Goal: Communication & Community: Answer question/provide support

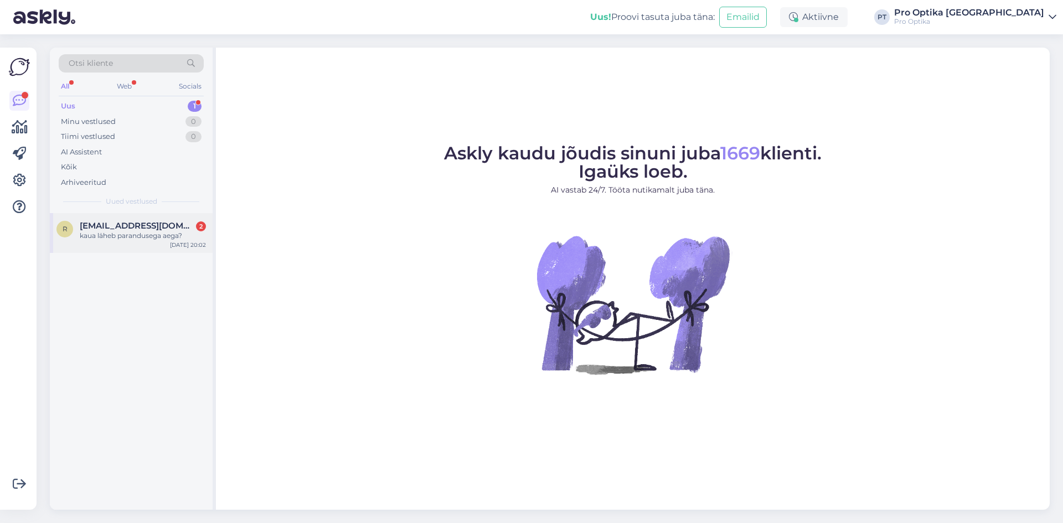
click at [150, 240] on div "kaua läheb parandusega aega?" at bounding box center [143, 236] width 126 height 10
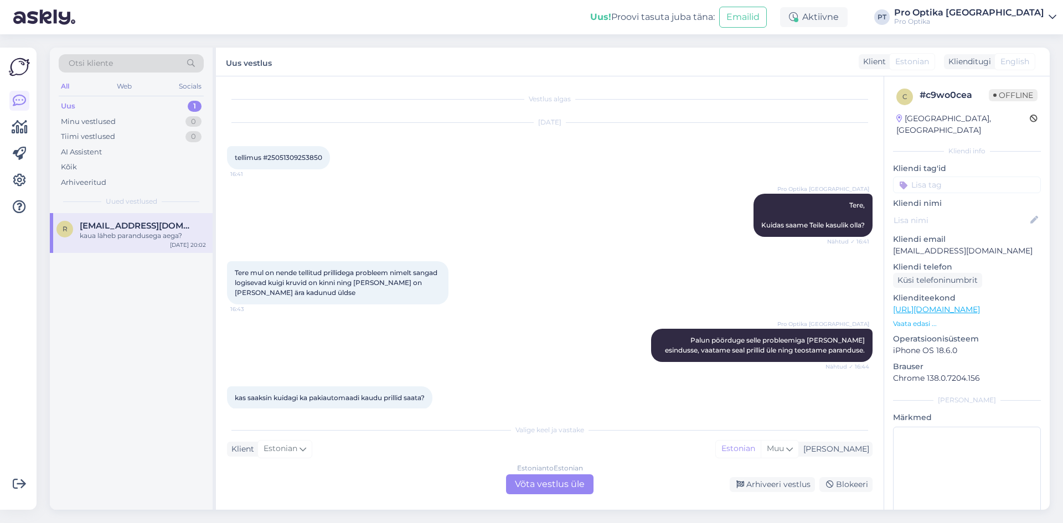
scroll to position [626, 0]
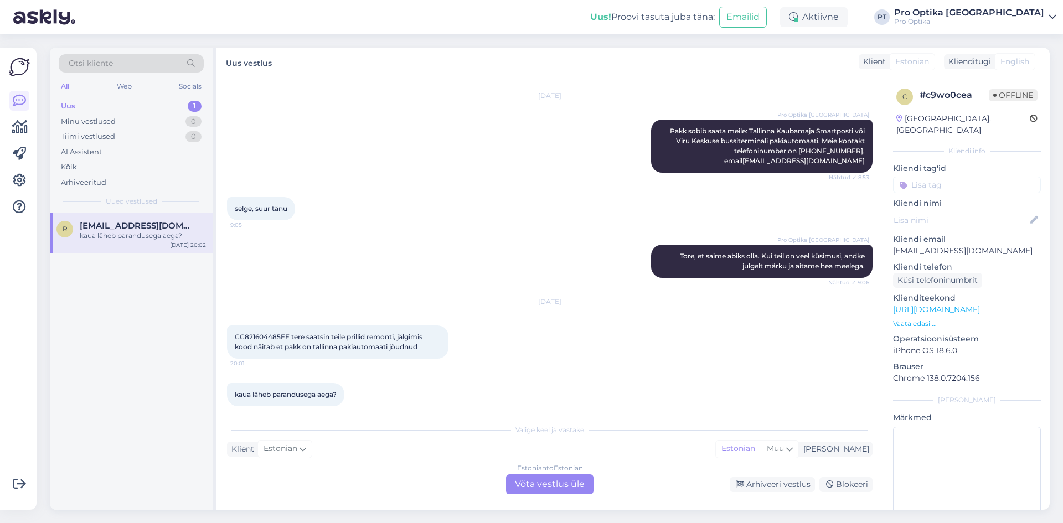
click at [583, 486] on div "Estonian to Estonian Võta vestlus üle" at bounding box center [550, 485] width 88 height 20
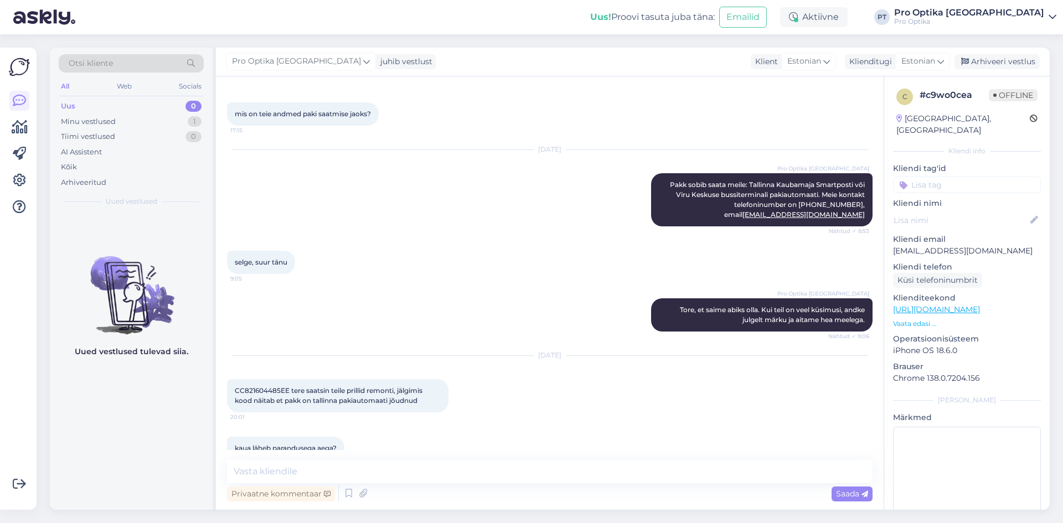
scroll to position [584, 0]
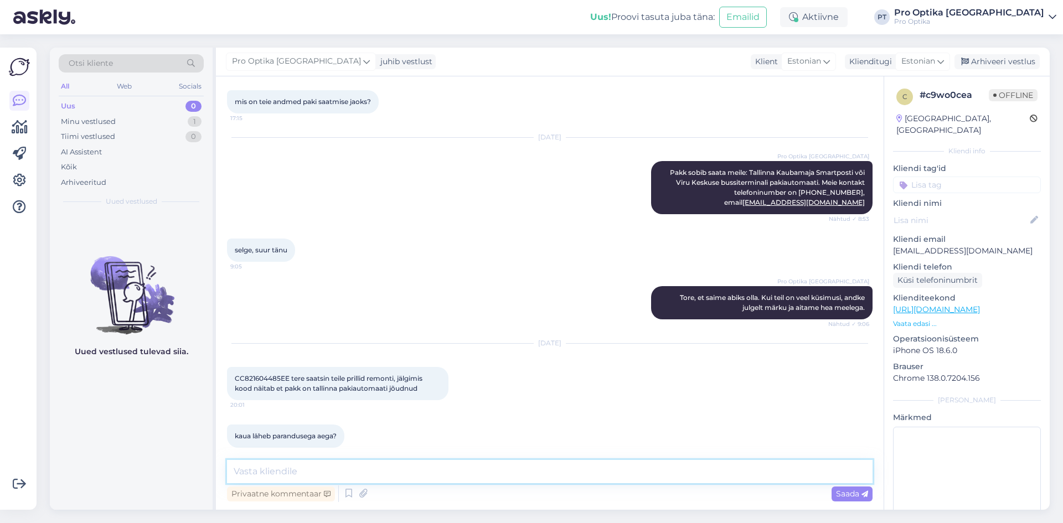
click at [348, 465] on textarea at bounding box center [550, 471] width 646 height 23
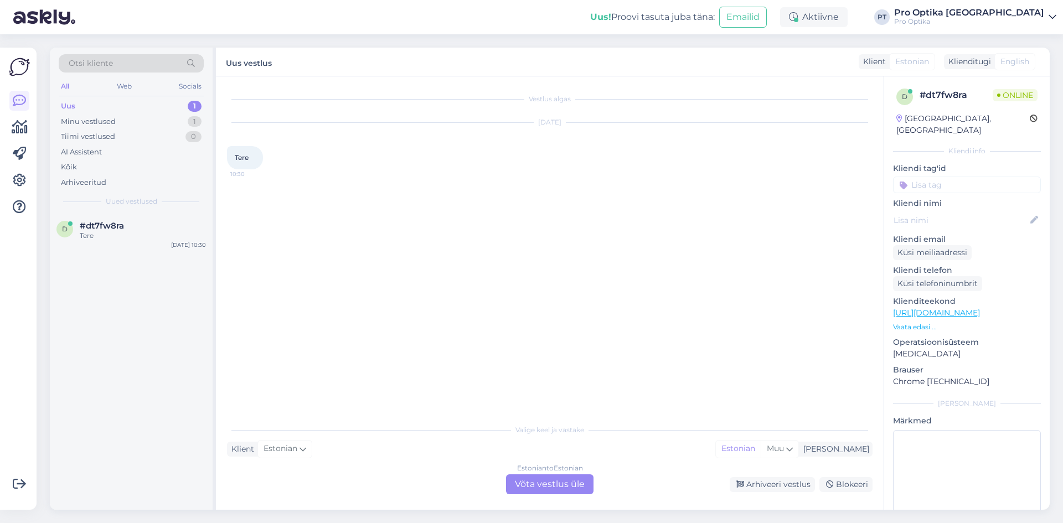
scroll to position [0, 0]
click at [585, 482] on div "Estonian to Estonian Võta vestlus üle" at bounding box center [550, 485] width 88 height 20
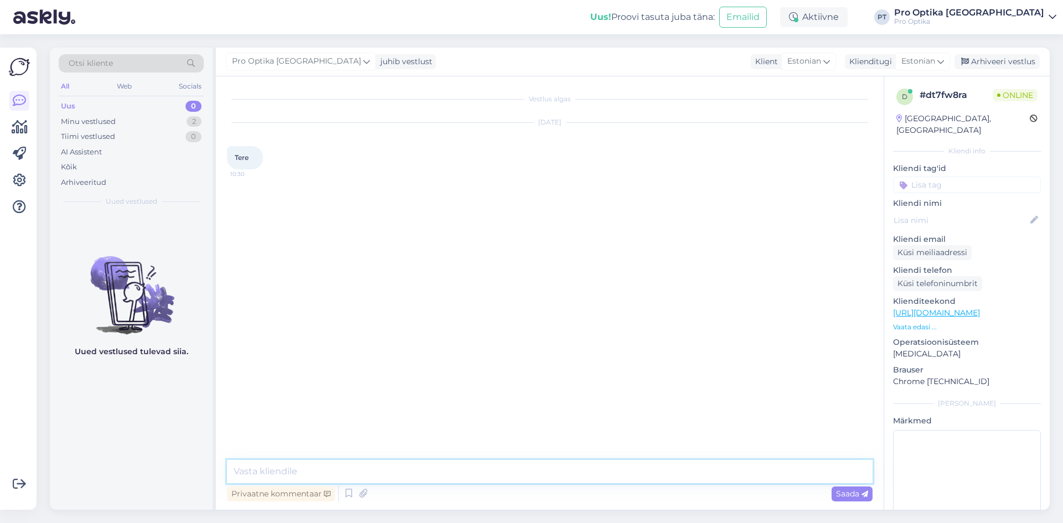
click at [303, 471] on textarea at bounding box center [550, 471] width 646 height 23
type textarea "Tere!"
click at [343, 471] on textarea at bounding box center [550, 471] width 646 height 23
type textarea "Jah, Valgas on ka Pro Optika."
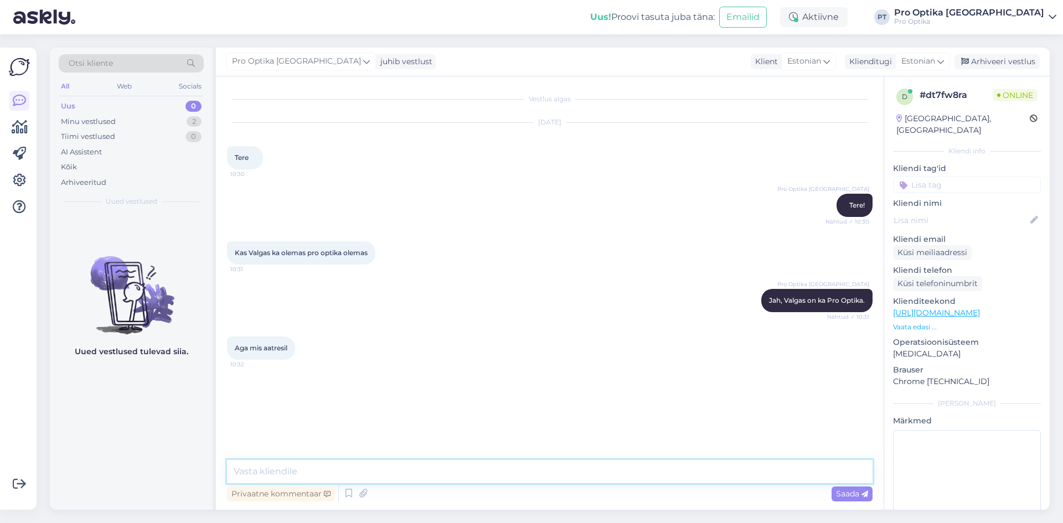
click at [364, 468] on textarea at bounding box center [550, 471] width 646 height 23
paste textarea "Aadress: [STREET_ADDRESS] Maxima"
type textarea "Aadress: [STREET_ADDRESS] Maxima."
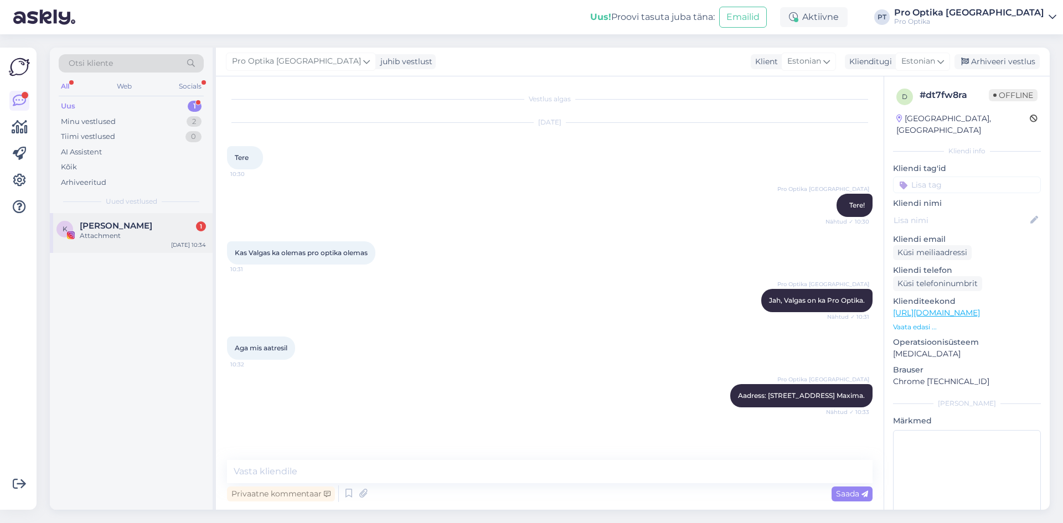
click at [119, 234] on div "Attachment" at bounding box center [143, 236] width 126 height 10
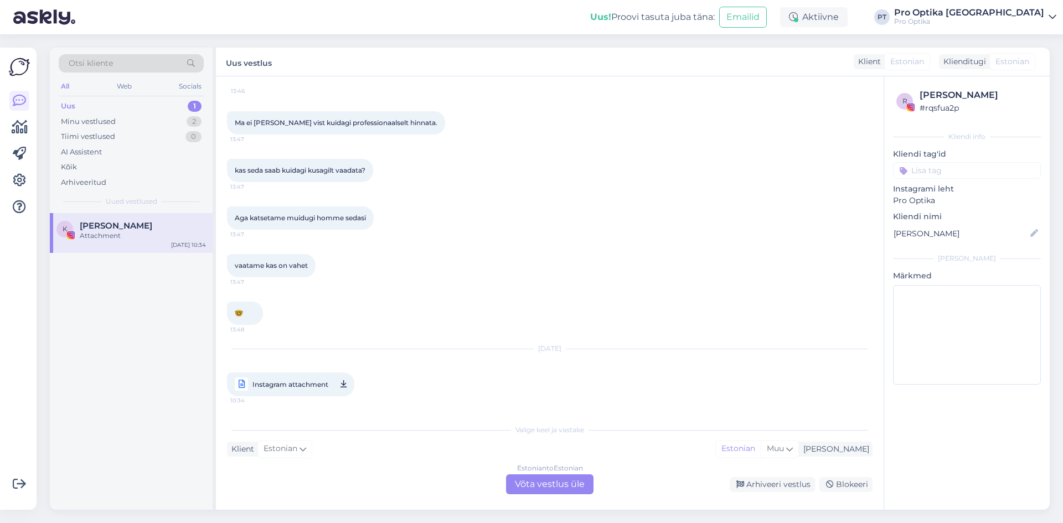
click at [553, 492] on div "Estonian to Estonian Võta vestlus üle" at bounding box center [550, 485] width 88 height 20
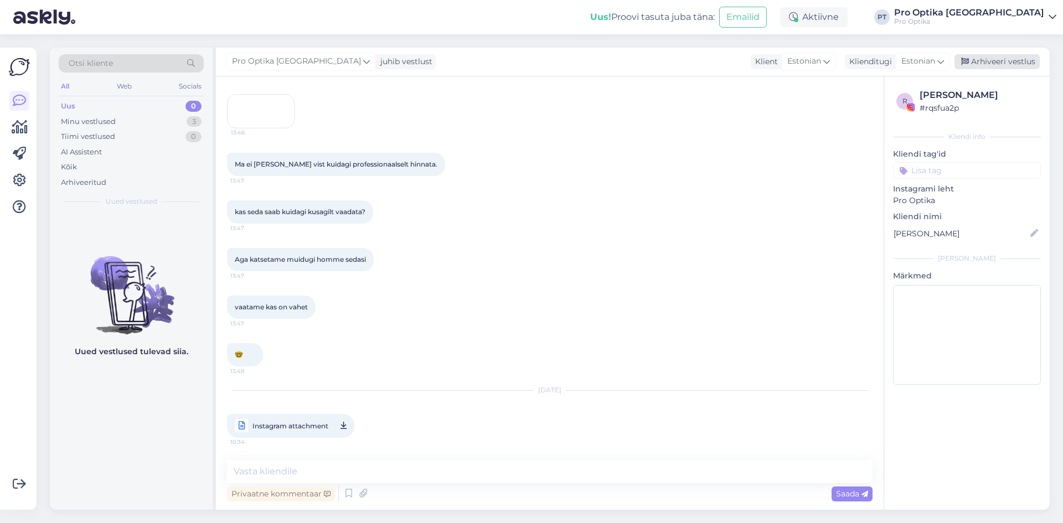
click at [995, 66] on div "Arhiveeri vestlus" at bounding box center [997, 61] width 85 height 15
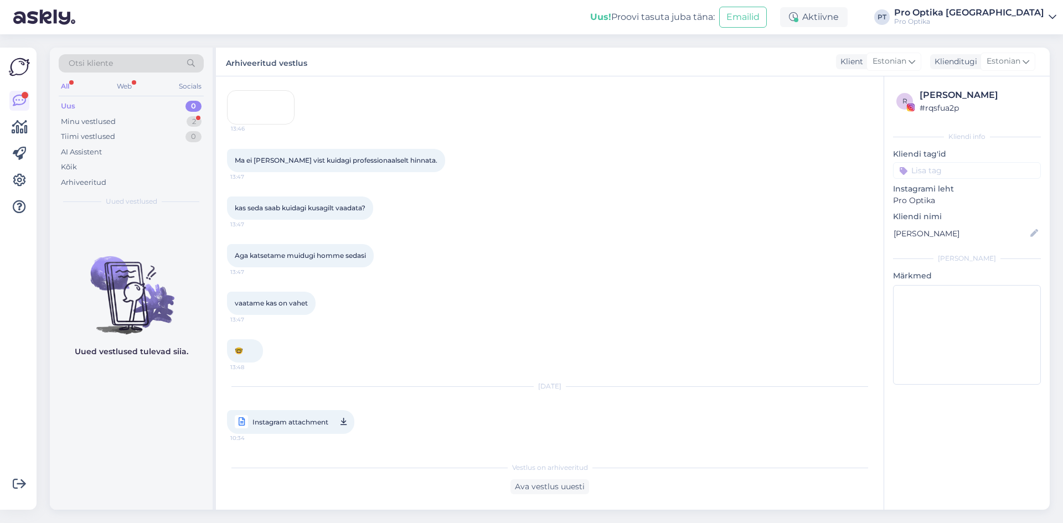
scroll to position [675, 0]
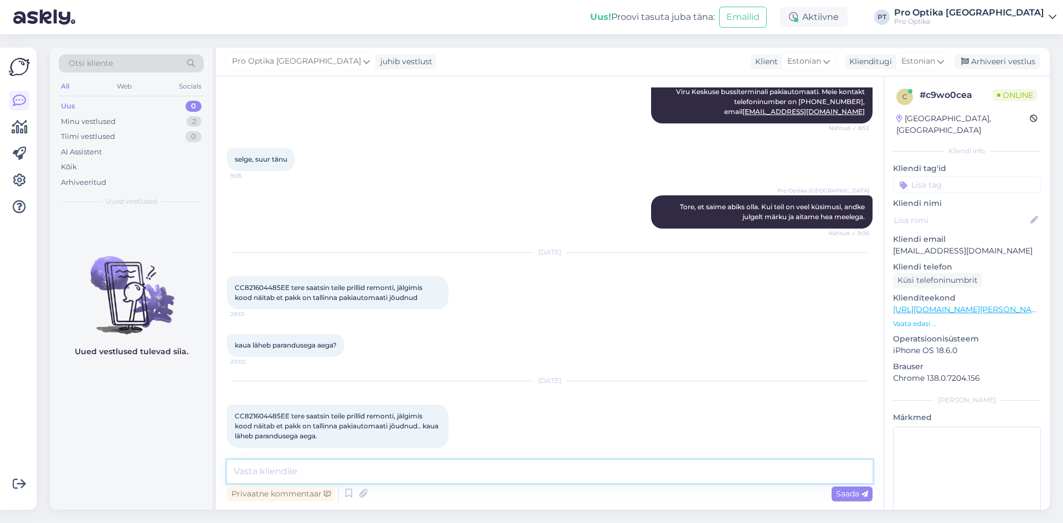
click at [392, 474] on textarea at bounding box center [550, 471] width 646 height 23
type textarea "Jah, saime. Homme saadame tagasi Teile."
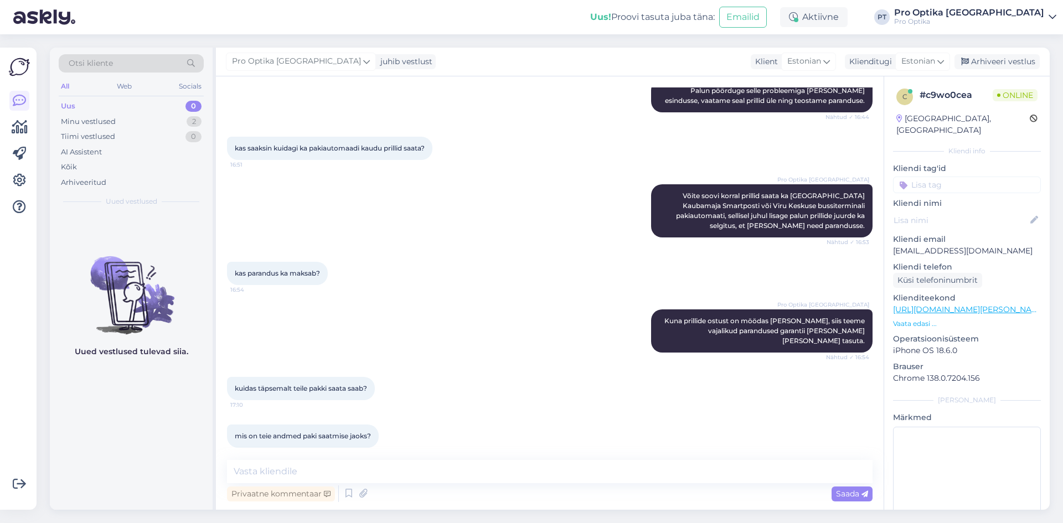
scroll to position [277, 0]
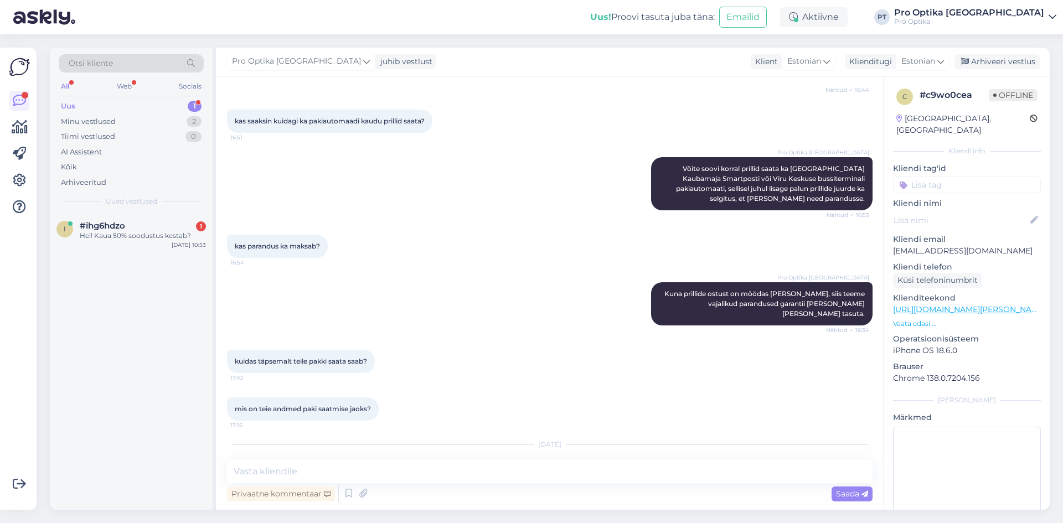
click at [126, 233] on div "Hei! Kaua 50% soodustus kestab?" at bounding box center [143, 236] width 126 height 10
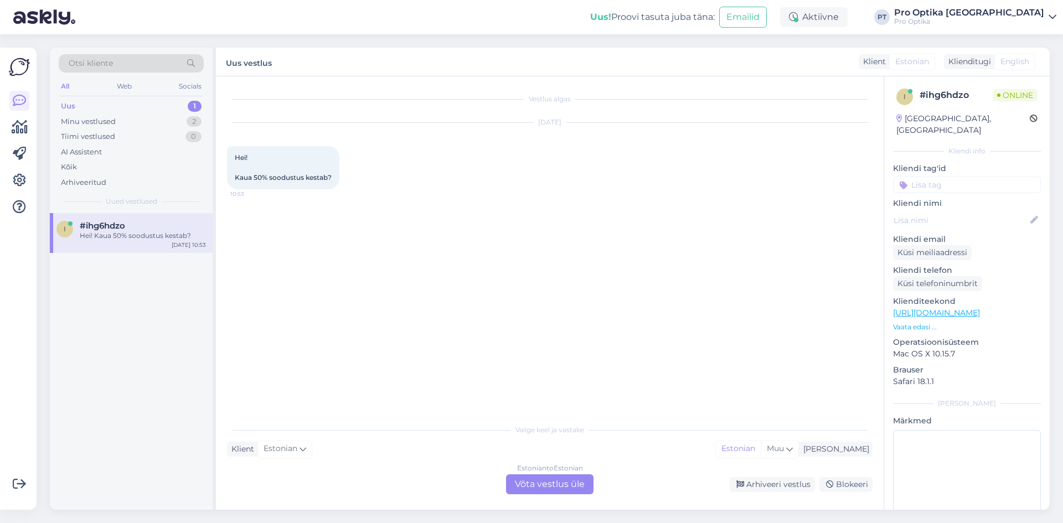
click at [561, 481] on div "Estonian to Estonian Võta vestlus üle" at bounding box center [550, 485] width 88 height 20
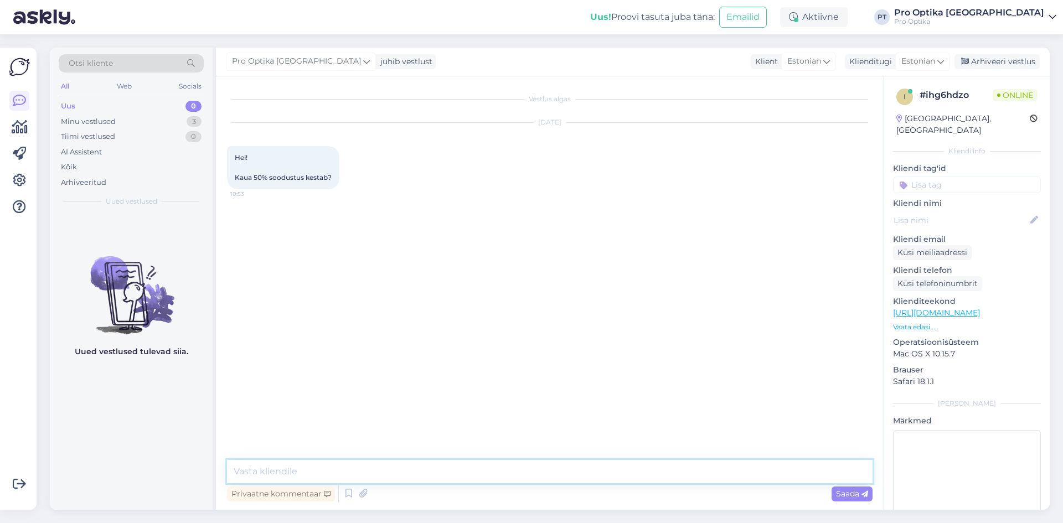
click at [305, 470] on textarea at bounding box center [550, 471] width 646 height 23
click at [273, 469] on textarea "Tere, [DATE] lõppeb kampaania." at bounding box center [550, 471] width 646 height 23
type textarea "Tere, [DATE] lõppeb kampaania."
click at [412, 471] on textarea "Tere, [DATE] lõppeb kampaania." at bounding box center [550, 471] width 646 height 23
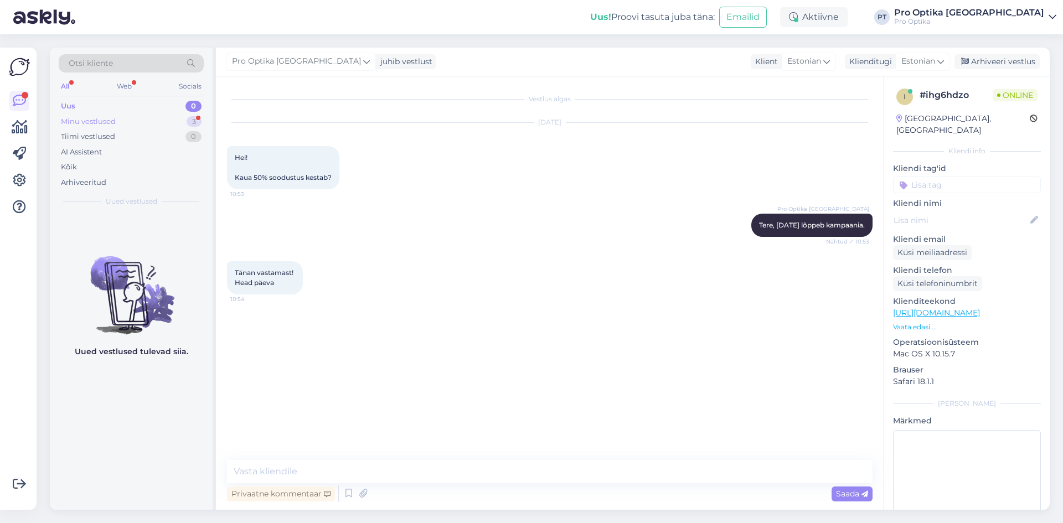
click at [190, 121] on div "3" at bounding box center [194, 121] width 15 height 11
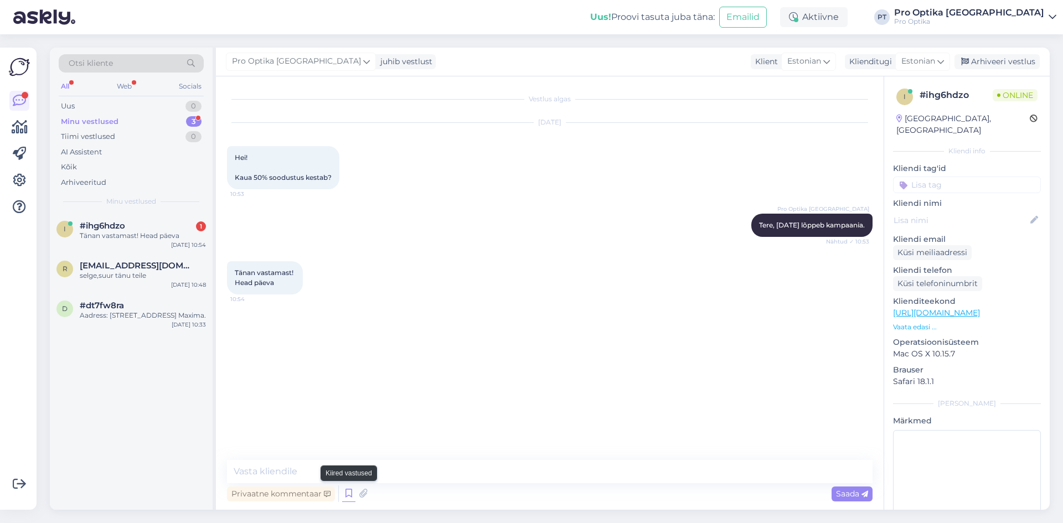
click at [347, 501] on icon at bounding box center [348, 494] width 13 height 17
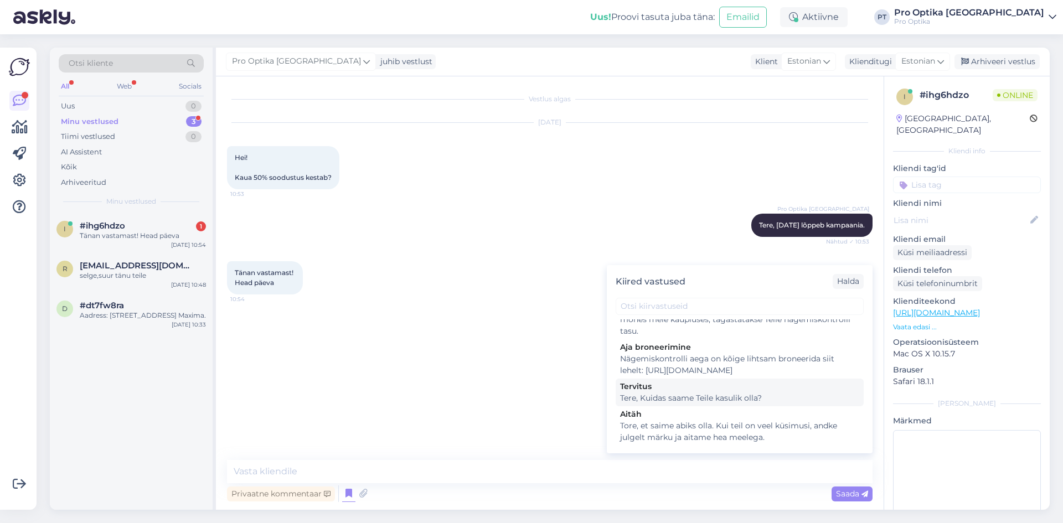
scroll to position [332, 0]
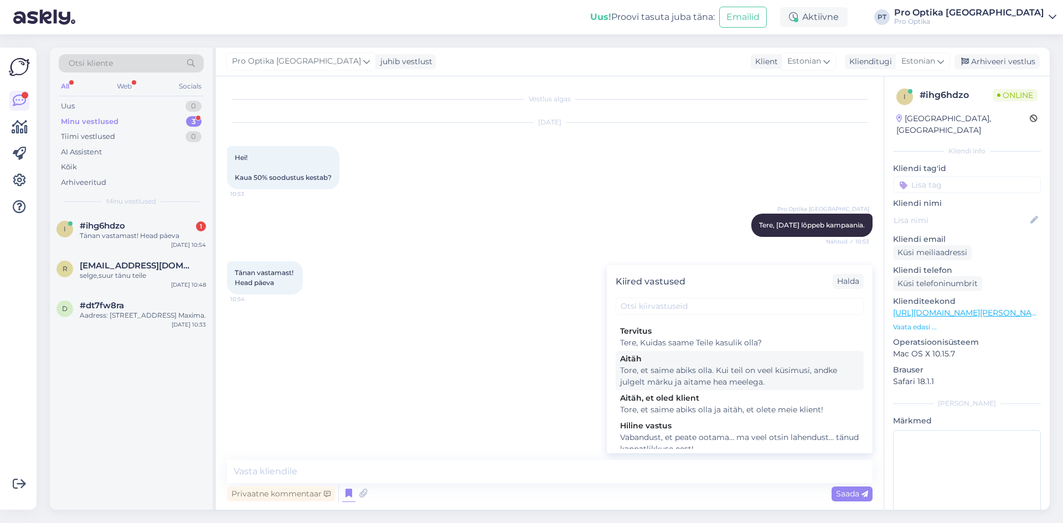
click at [723, 388] on div "Tore, et saime abiks olla. Kui teil on veel küsimusi, andke julgelt märku ja ai…" at bounding box center [739, 376] width 239 height 23
type textarea "Tore, et saime abiks olla. Kui teil on veel küsimusi, andke julgelt märku ja ai…"
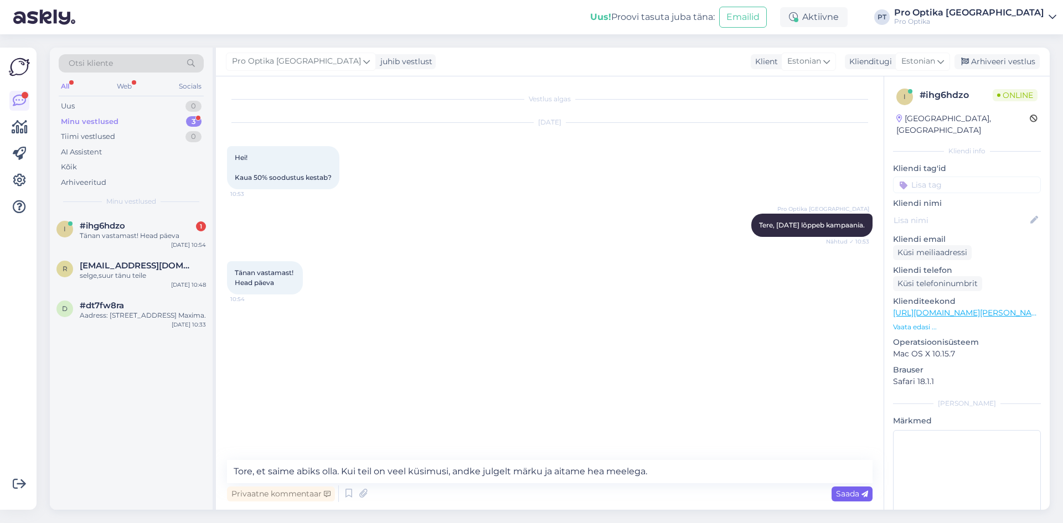
click at [836, 494] on span "Saada" at bounding box center [852, 494] width 32 height 10
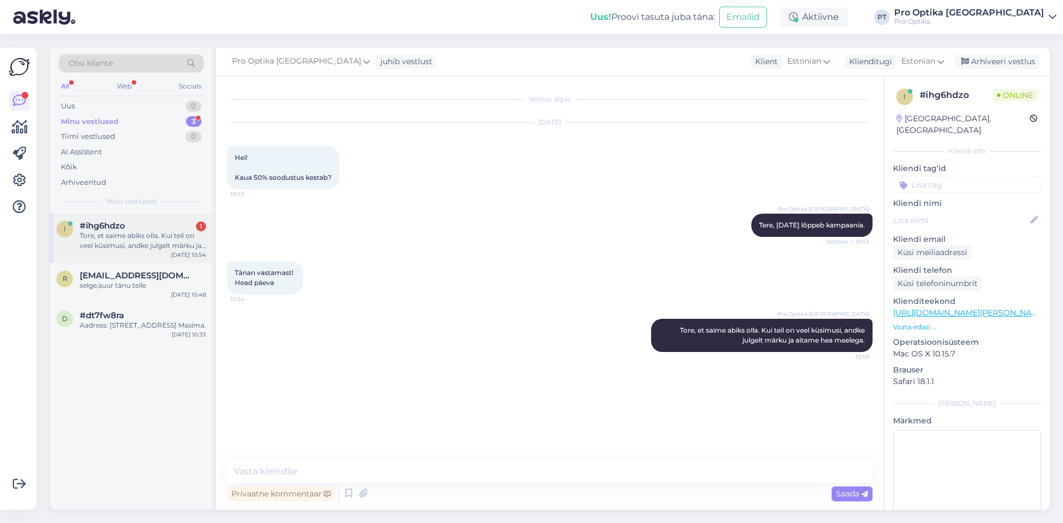
click at [110, 246] on div "Tore, et saime abiks olla. Kui teil on veel küsimusi, andke julgelt märku ja ai…" at bounding box center [143, 241] width 126 height 20
click at [1004, 60] on div "Arhiveeri vestlus" at bounding box center [997, 61] width 85 height 15
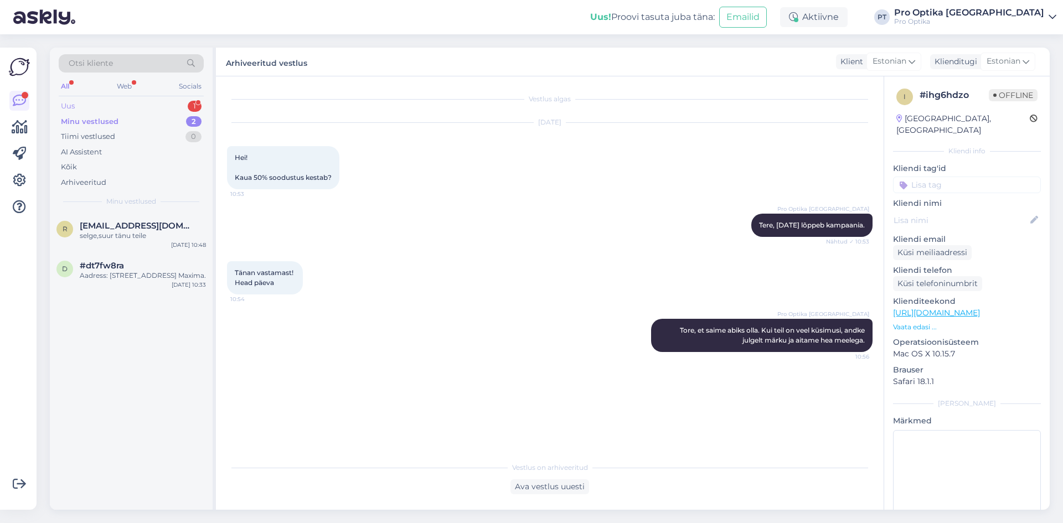
click at [189, 104] on div "1" at bounding box center [195, 106] width 14 height 11
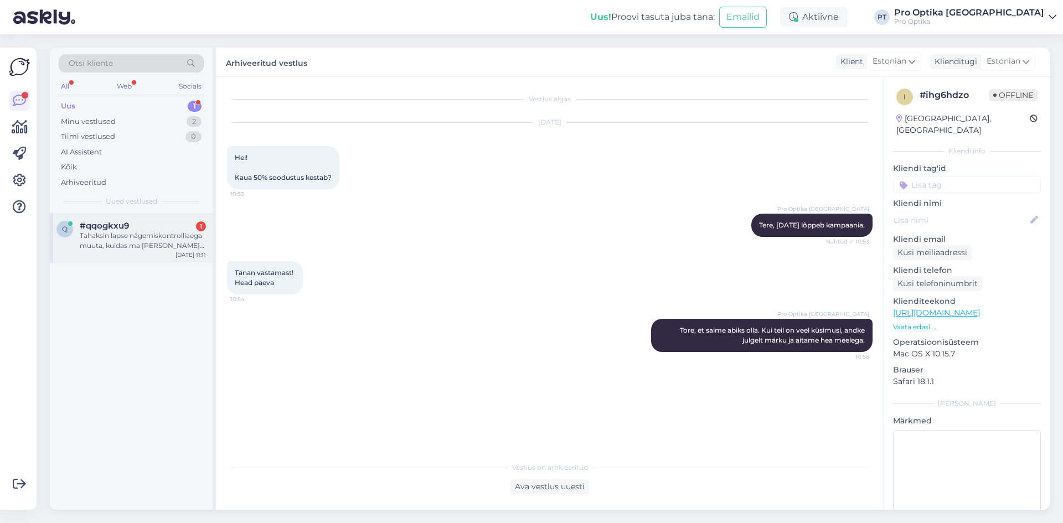
click at [134, 243] on div "Tahaksin lapse nägemiskontrolliaega muuta, kuidas ma [PERSON_NAME] saaksin?" at bounding box center [143, 241] width 126 height 20
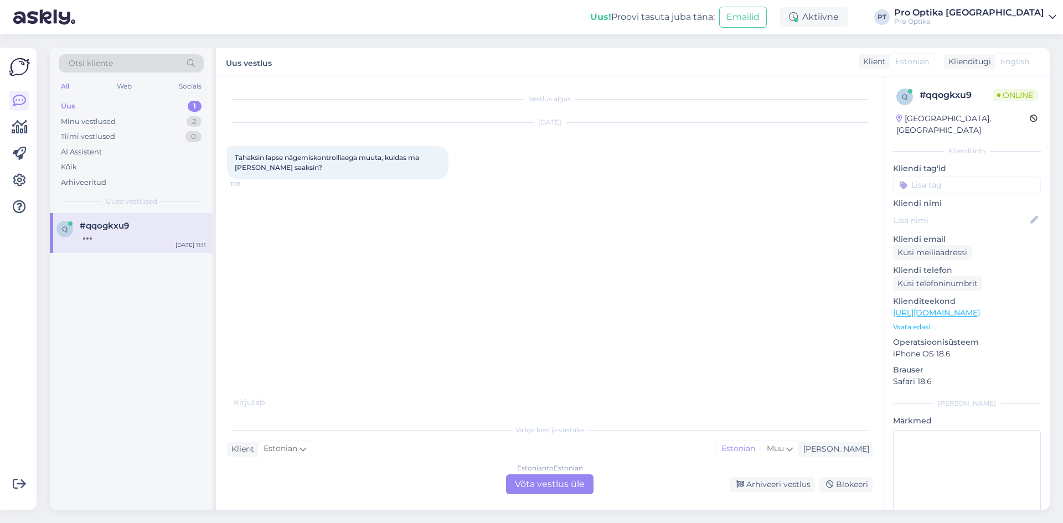
click at [541, 489] on div "Estonian to Estonian Võta vestlus üle" at bounding box center [550, 485] width 88 height 20
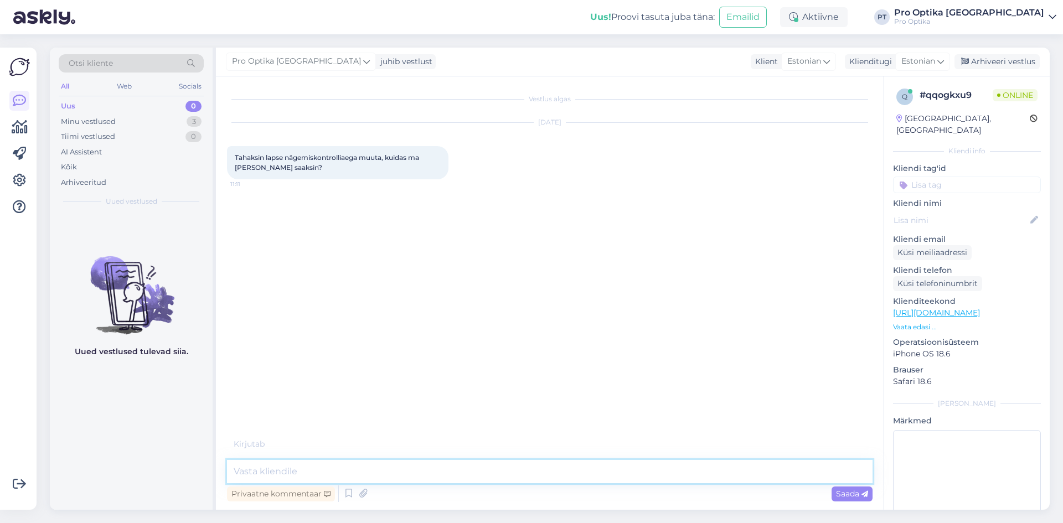
click at [300, 475] on textarea at bounding box center [550, 471] width 646 height 23
type textarea "K"
type textarea "Mis on [PERSON_NAME] ja kuupäev soov muuta"
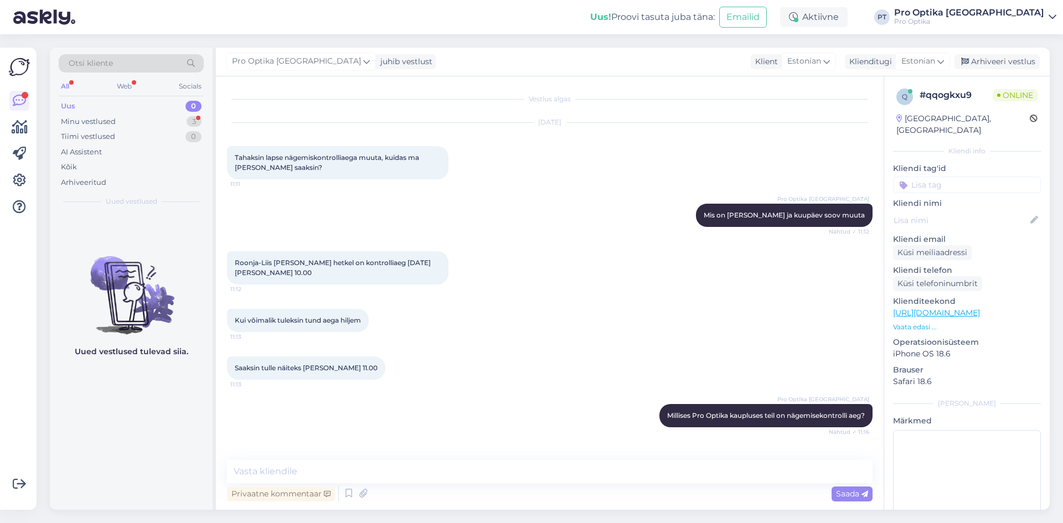
scroll to position [75, 0]
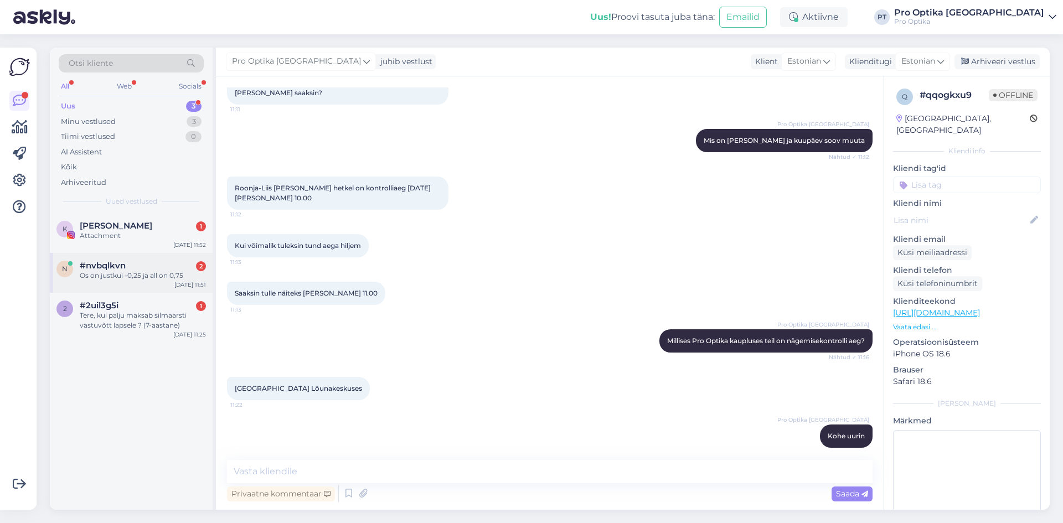
click at [145, 284] on div "n #nvbqlkvn 2 Os on justkui -0,25 ja all on 0,75 [DATE] 11:51" at bounding box center [131, 273] width 163 height 40
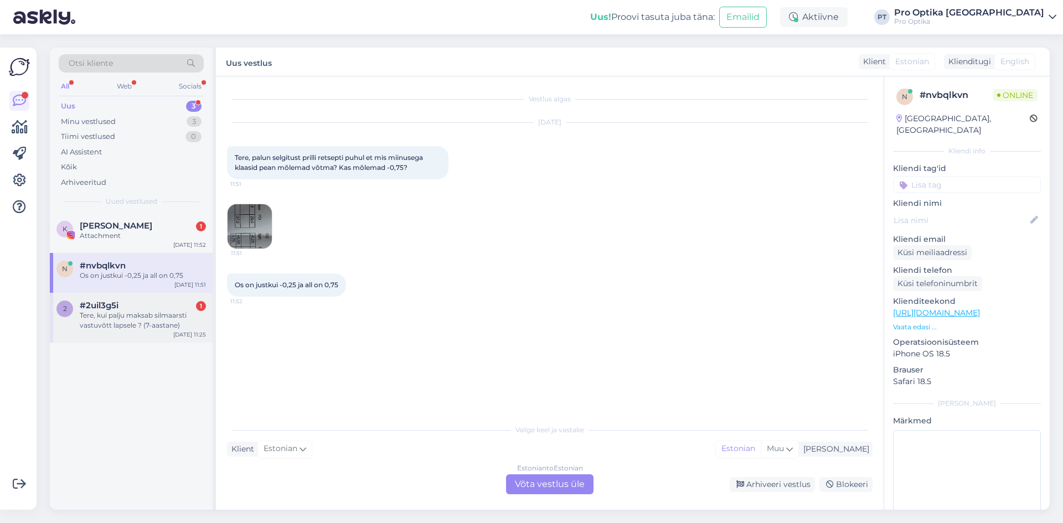
click at [153, 327] on div "Tere, kui palju maksab silmaarsti vastuvõtt lapsele ? (7-aastane)" at bounding box center [143, 321] width 126 height 20
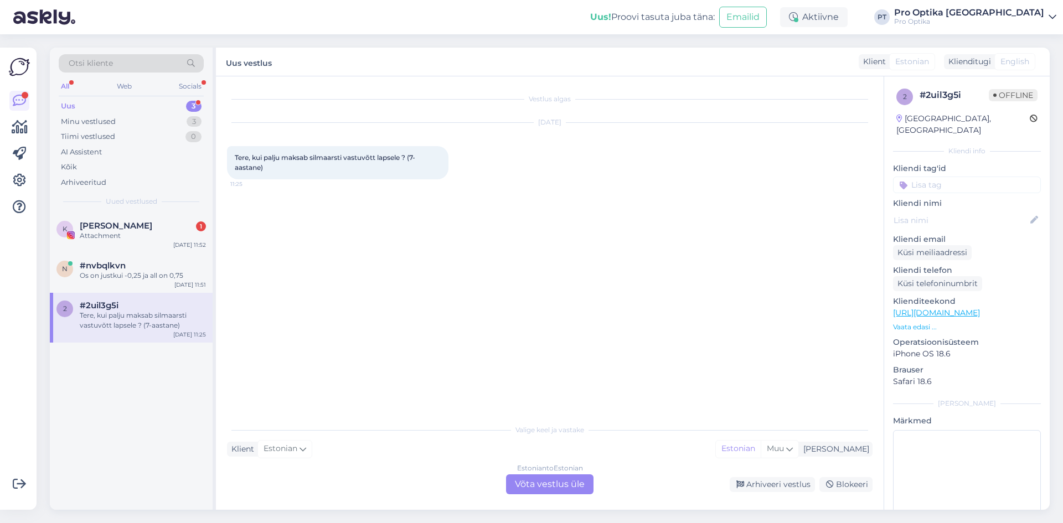
click at [587, 496] on div "Vestlus algas [DATE] Tere, kui palju maksab silmaarsti vastuvõtt lapsele ? (7-a…" at bounding box center [550, 293] width 668 height 434
click at [575, 491] on div "Estonian to Estonian Võta vestlus üle" at bounding box center [550, 485] width 88 height 20
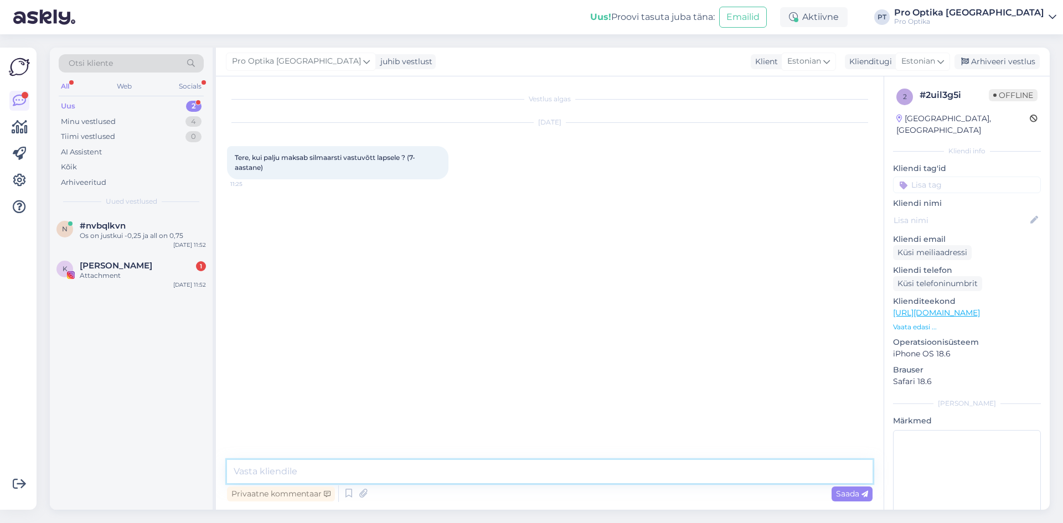
click at [296, 481] on textarea at bounding box center [550, 471] width 646 height 23
type textarea "t"
type textarea "Tere!"
type textarea "Silmaarsti visiit maksab 40€ ostukorral 25€."
click at [100, 224] on span "#nvbqlkvn" at bounding box center [103, 226] width 46 height 10
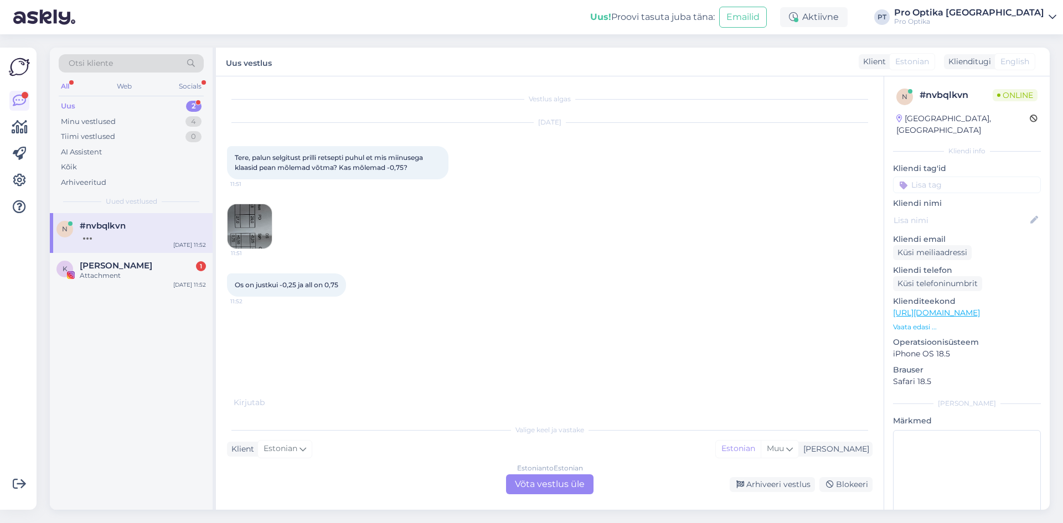
click at [258, 228] on img at bounding box center [250, 226] width 44 height 44
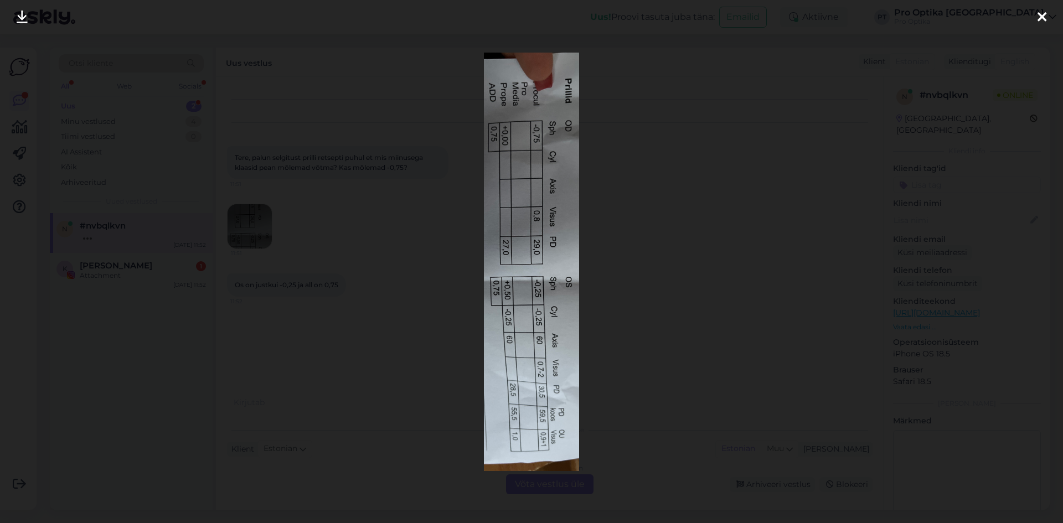
click at [396, 372] on div at bounding box center [531, 261] width 1063 height 523
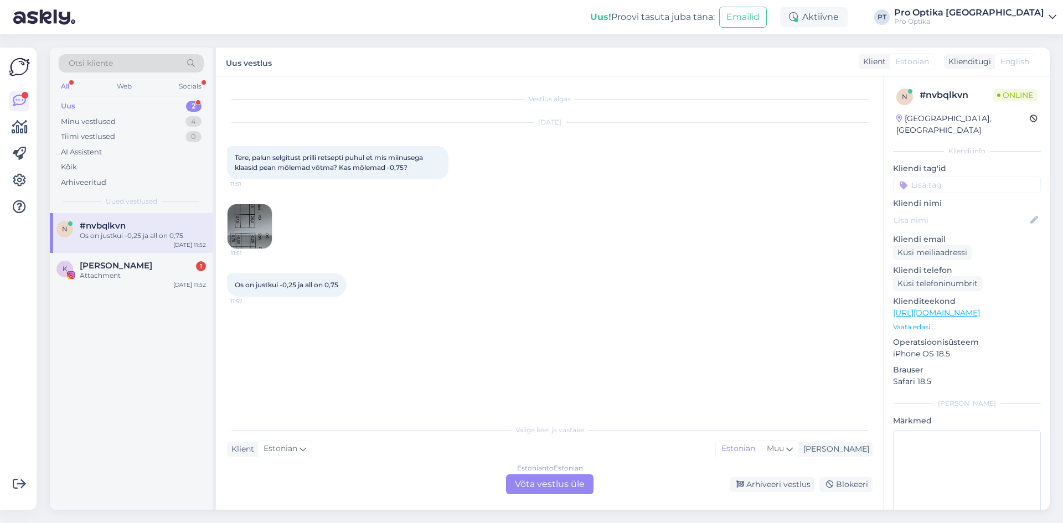
click at [253, 236] on img at bounding box center [250, 226] width 44 height 44
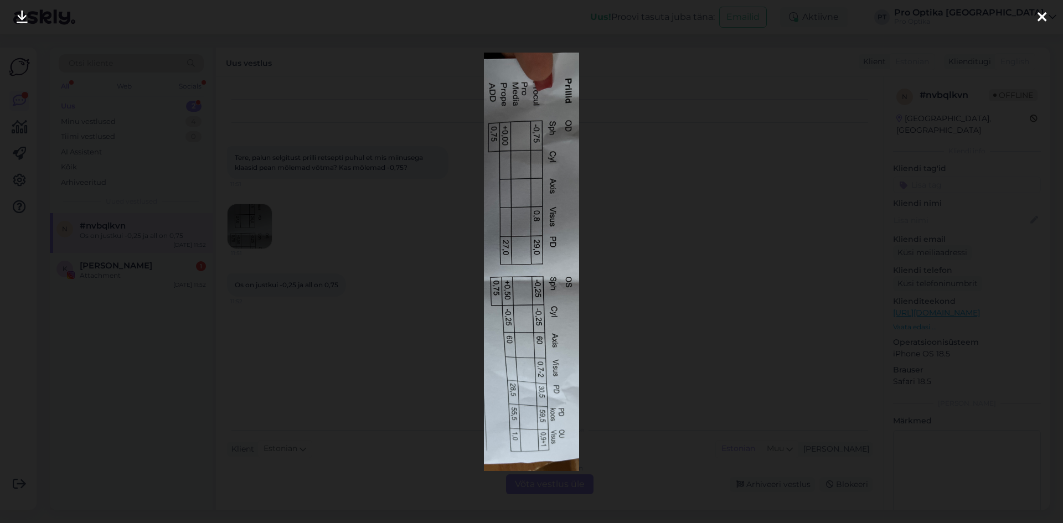
click at [1036, 22] on div at bounding box center [1042, 17] width 22 height 35
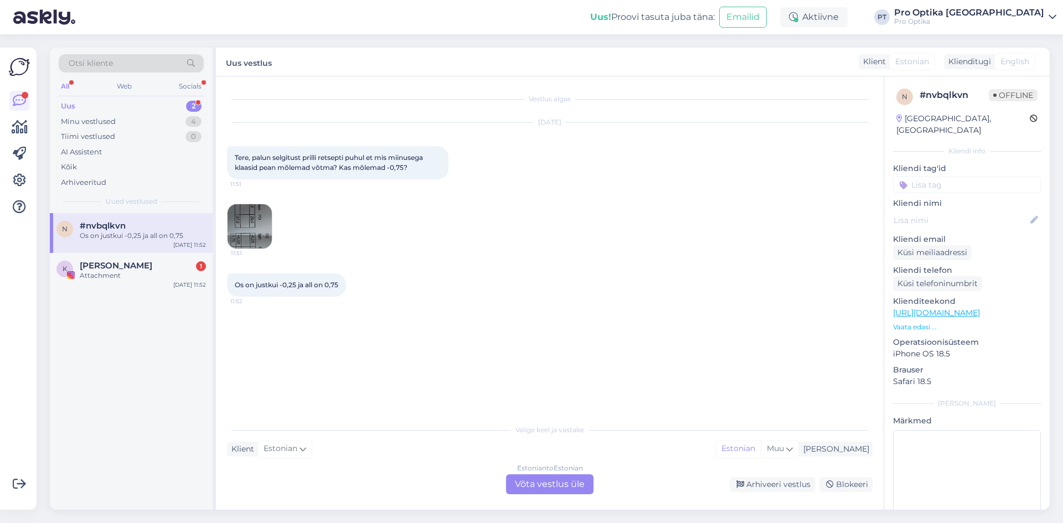
click at [266, 234] on img at bounding box center [250, 226] width 44 height 44
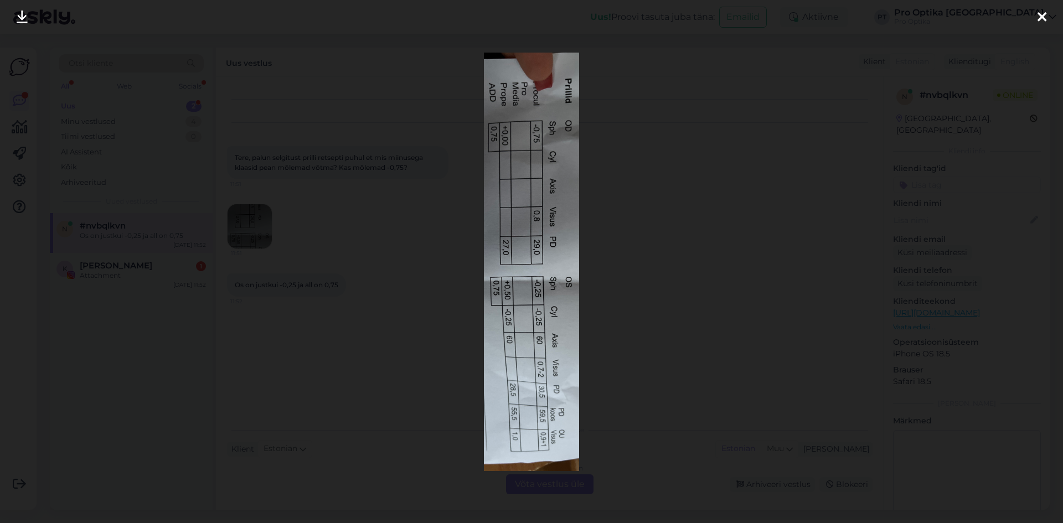
click at [1043, 8] on div at bounding box center [1042, 17] width 22 height 35
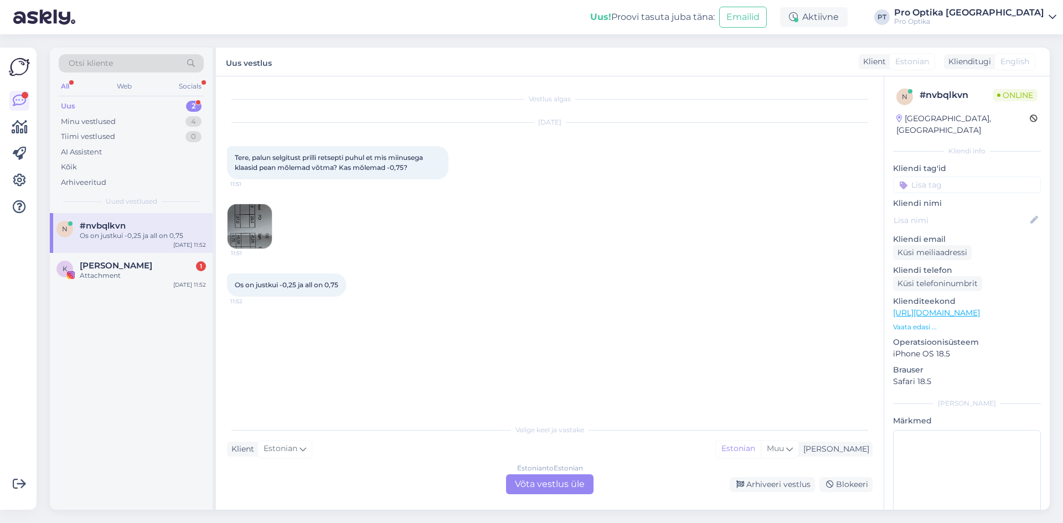
click at [513, 486] on div "Estonian to Estonian Võta vestlus üle" at bounding box center [550, 485] width 88 height 20
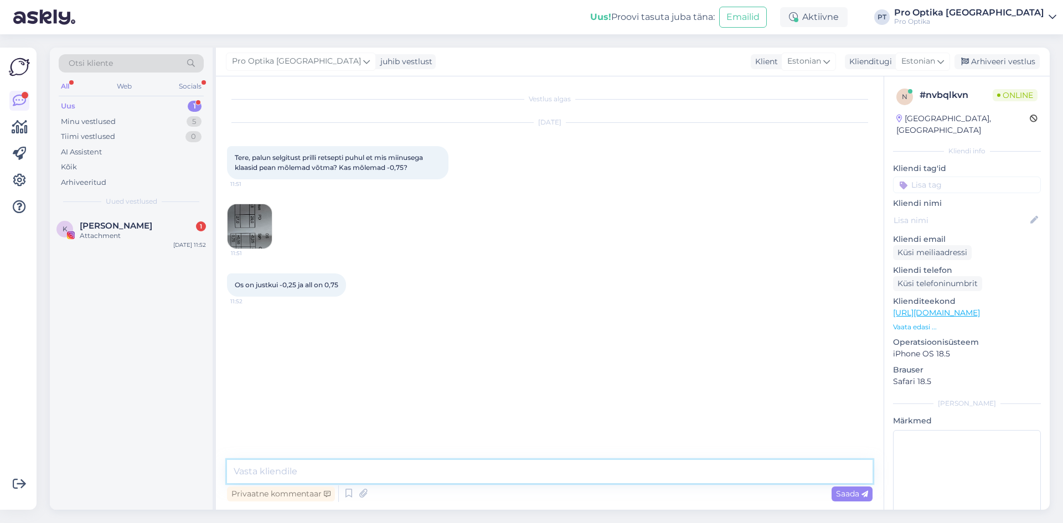
click at [302, 467] on textarea at bounding box center [550, 471] width 646 height 23
type textarea "Tere!"
type textarea "Teil on tugevused nii lähedale kui kaugele."
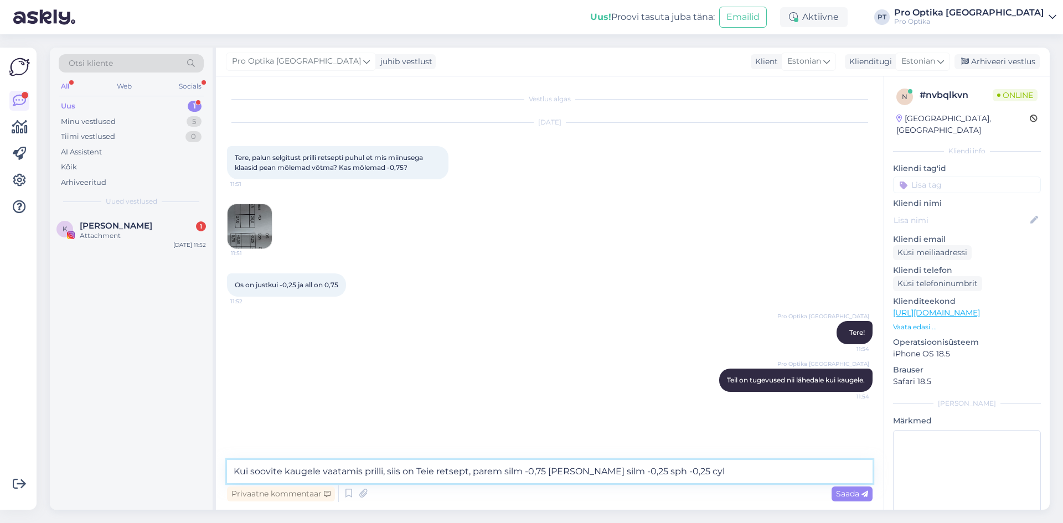
click at [546, 471] on textarea "Kui soovite kaugele vaatamis prilli, siis on Teie retsept, parem silm -0,75 [PE…" at bounding box center [550, 471] width 646 height 23
click at [547, 474] on textarea "Kui soovite kaugele vaatamis prilli, siis on Teie retsept, parem silm -0,75sph …" at bounding box center [550, 471] width 646 height 23
click at [243, 233] on img at bounding box center [250, 226] width 44 height 44
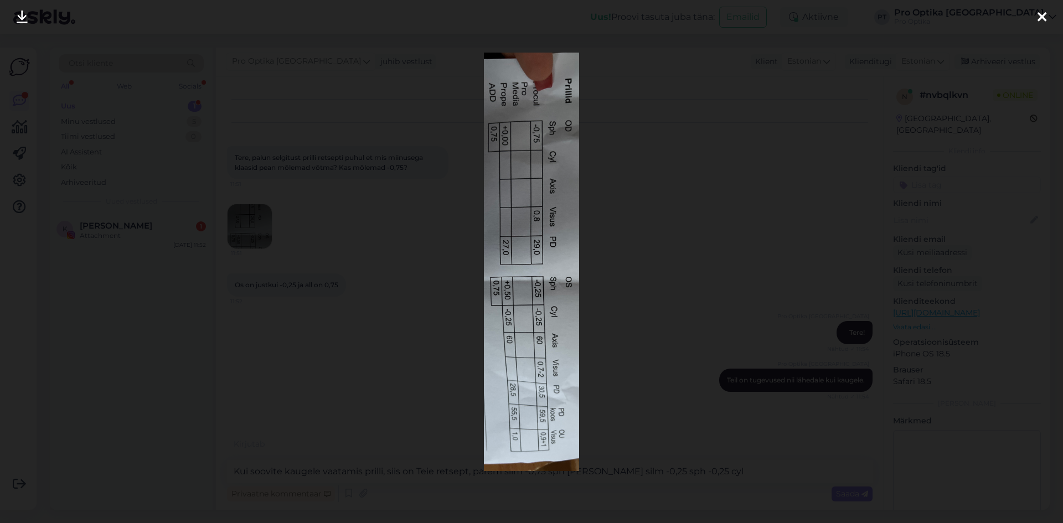
click at [1044, 17] on icon at bounding box center [1042, 18] width 9 height 14
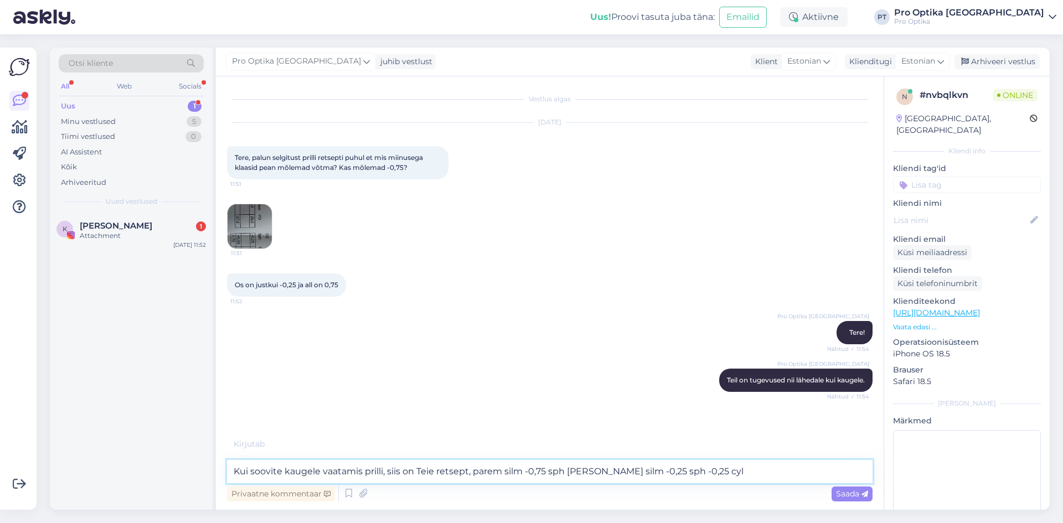
click at [730, 471] on textarea "Kui soovite kaugele vaatamis prilli, siis on Teie retsept, parem silm -0,75 sph…" at bounding box center [550, 471] width 646 height 23
type textarea "Kui soovite kaugele vaatamis prilli, siis on Teie retsept, parem silm -0,75 sph…"
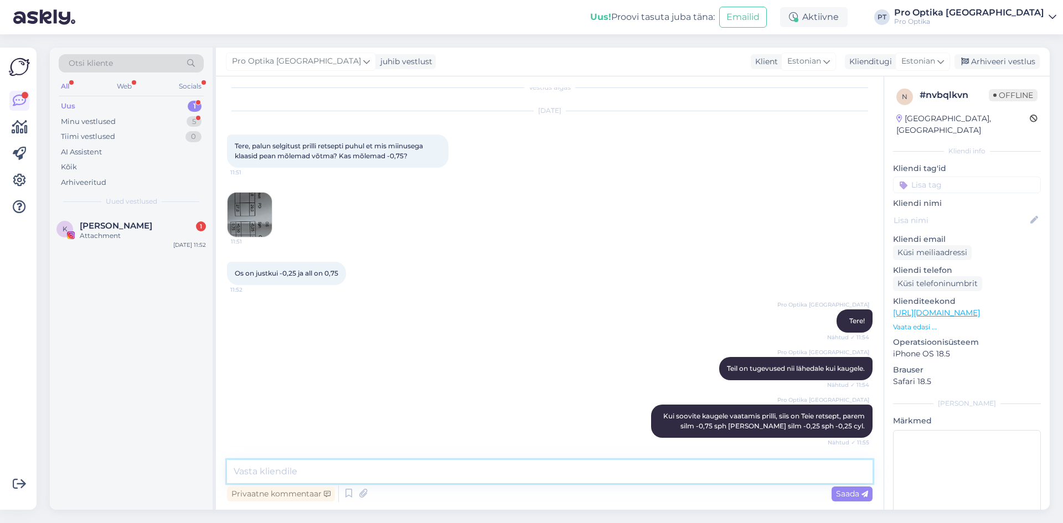
scroll to position [69, 0]
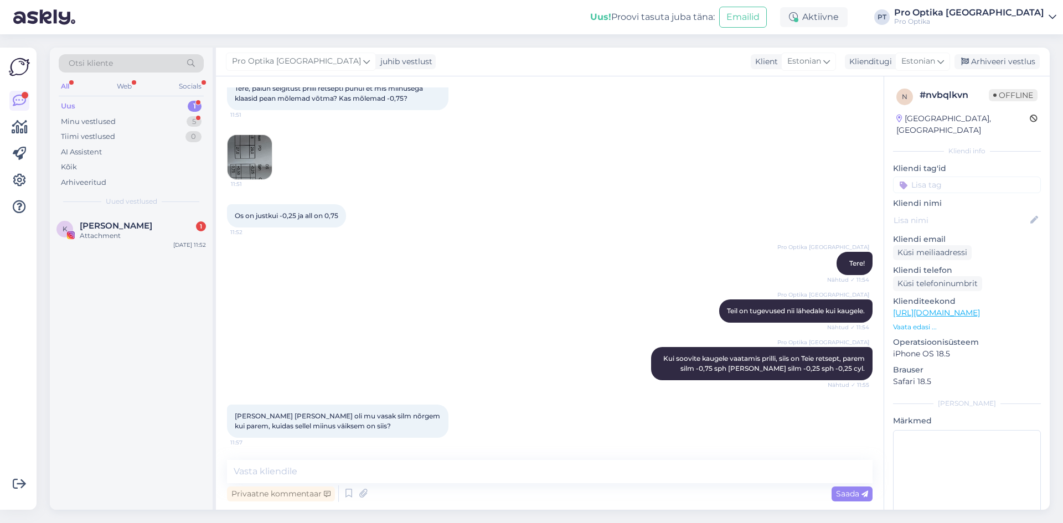
click at [261, 145] on img at bounding box center [250, 157] width 44 height 44
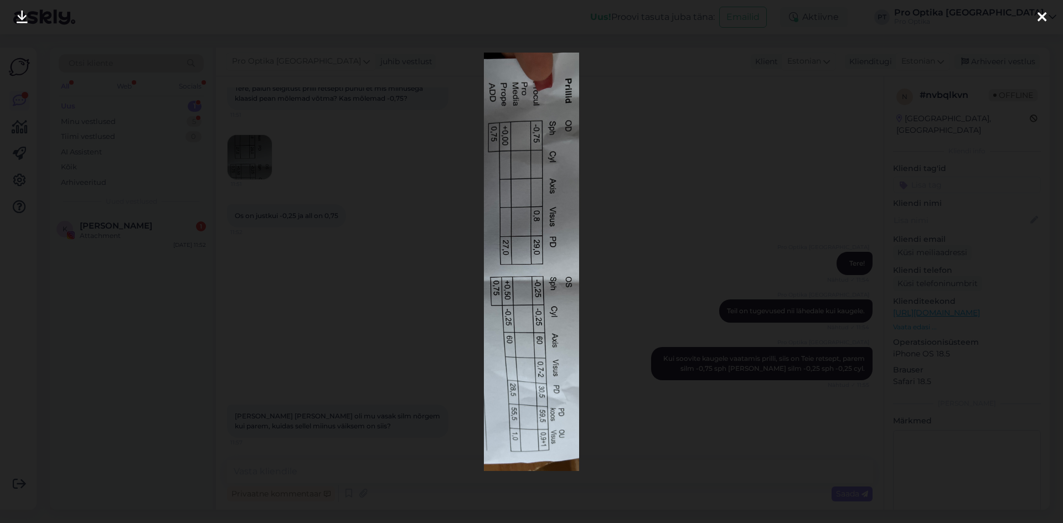
click at [1032, 17] on div at bounding box center [1042, 17] width 22 height 35
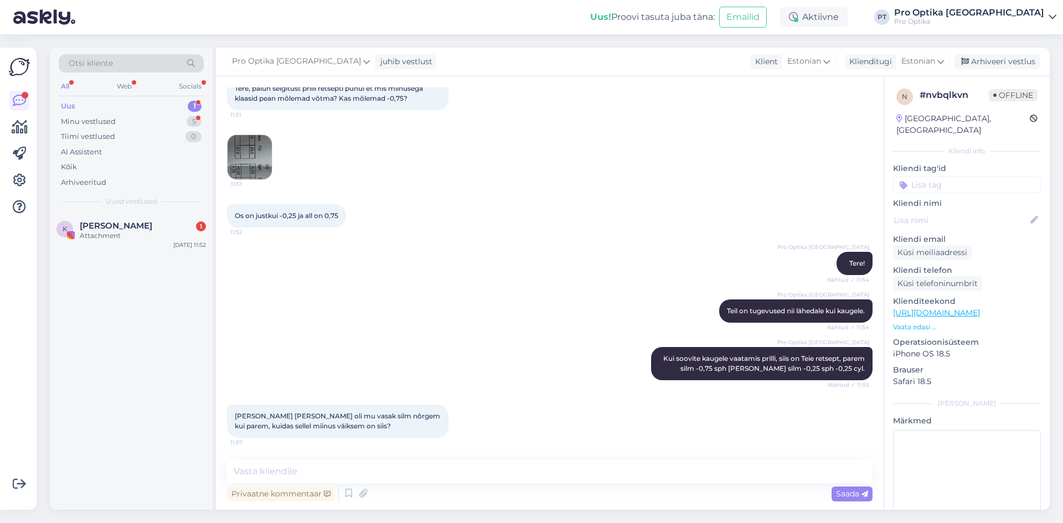
click at [254, 163] on img at bounding box center [250, 157] width 44 height 44
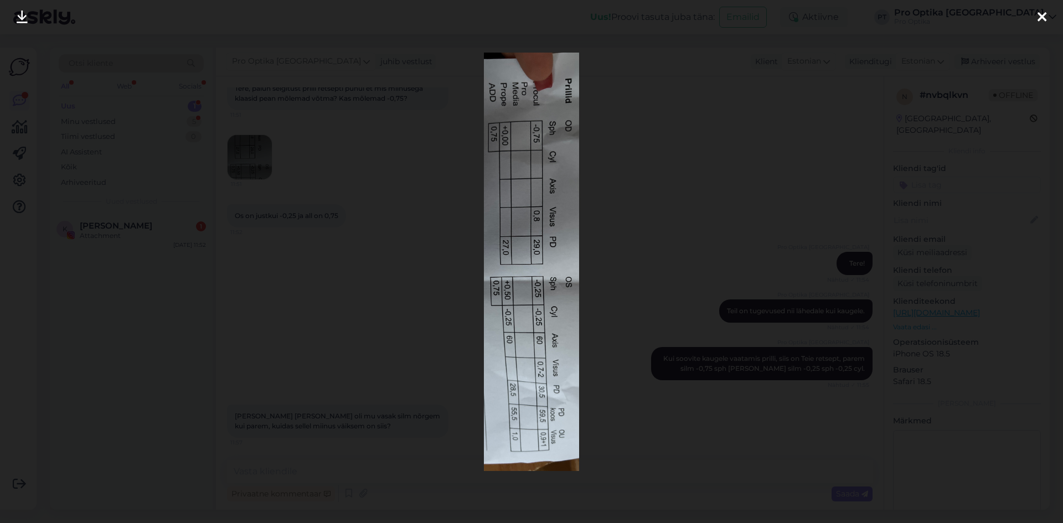
click at [1043, 14] on icon at bounding box center [1042, 18] width 9 height 14
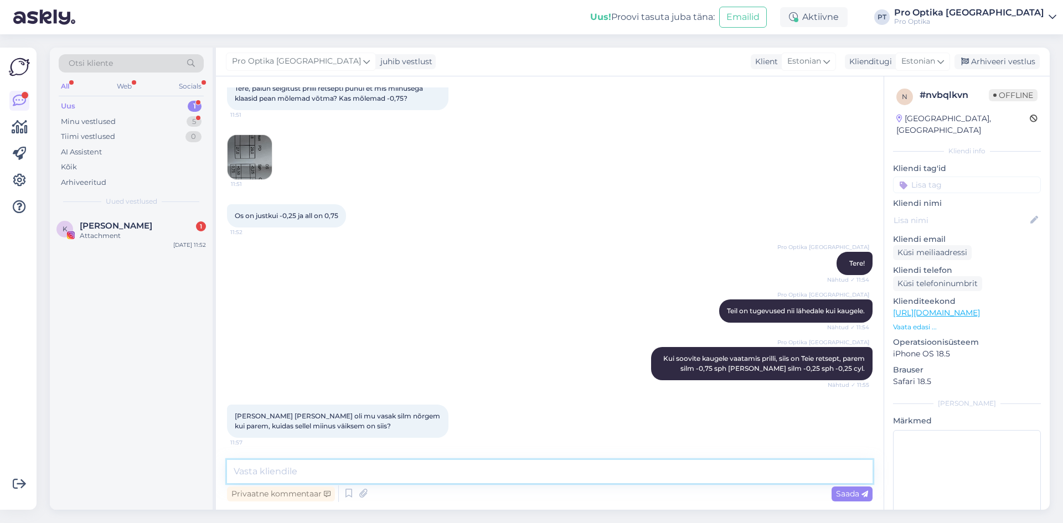
click at [356, 463] on textarea at bounding box center [550, 471] width 646 height 23
type textarea "Võimalik, et ta mõtles selle all seda, et Teil vasakus silmas ka cyl."
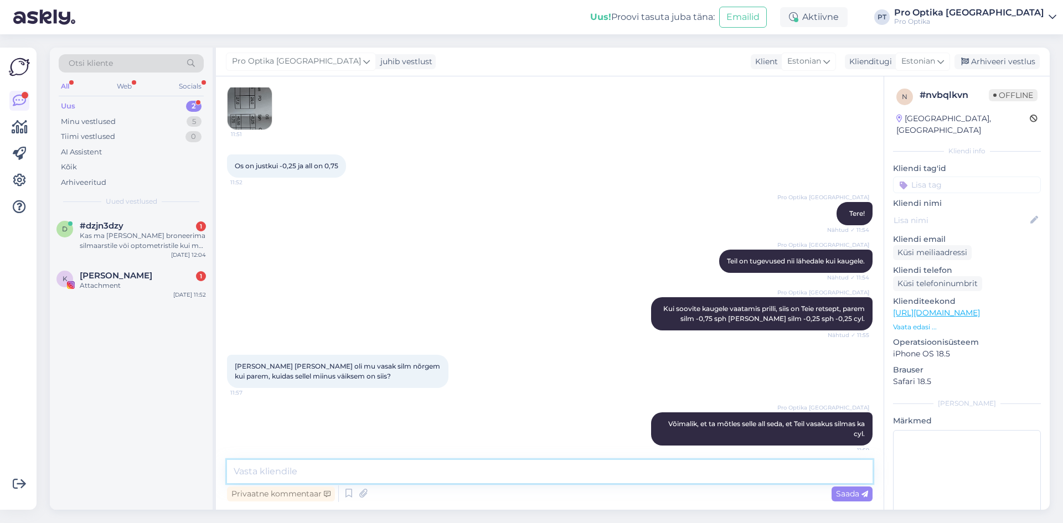
scroll to position [127, 0]
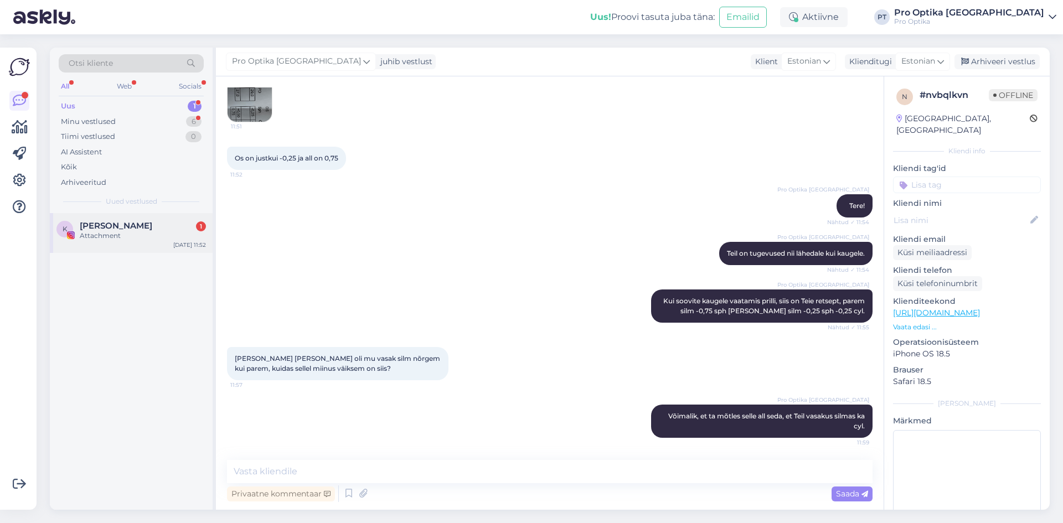
click at [133, 241] on div "K Klaudia Tiitsmaa 1 Attachment [DATE] 11:52" at bounding box center [131, 233] width 163 height 40
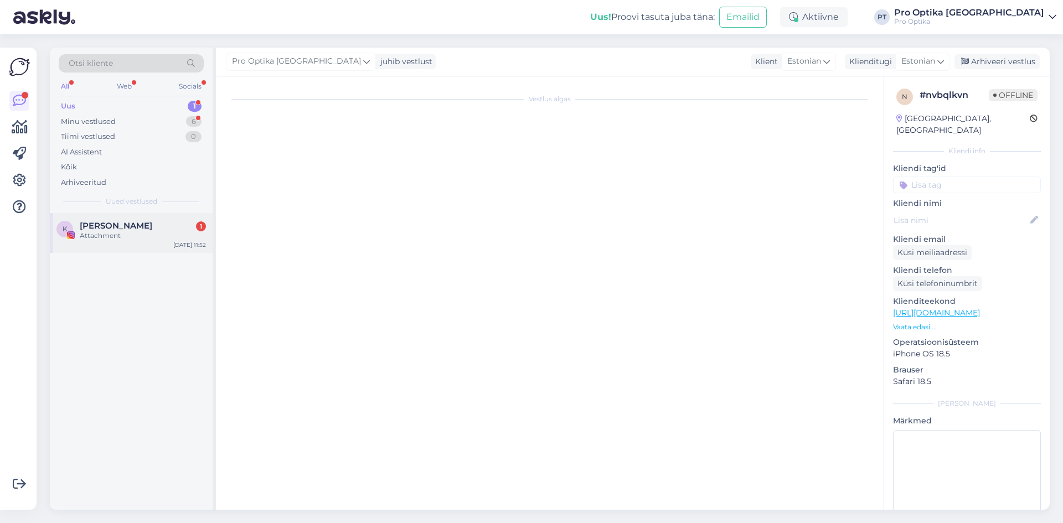
scroll to position [2544, 0]
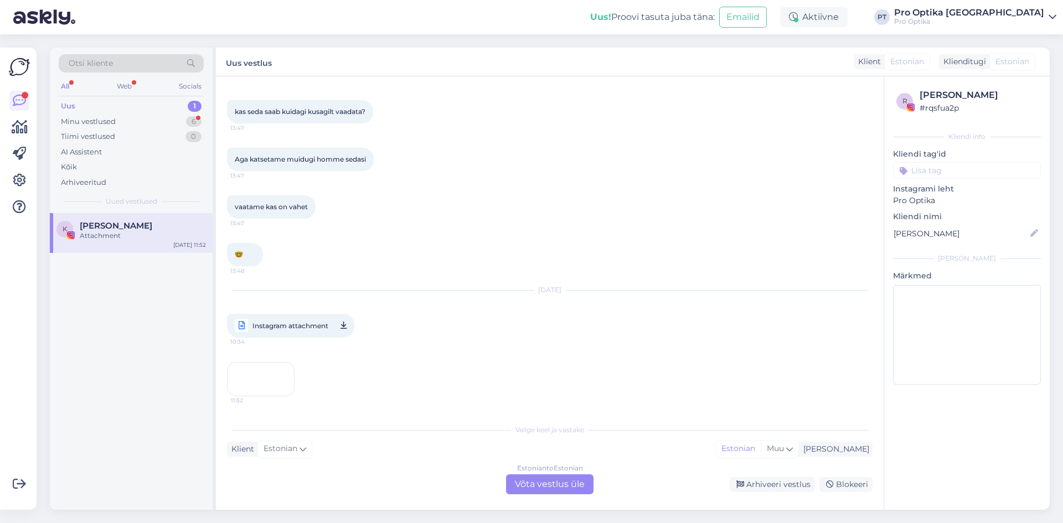
click at [577, 497] on div "Vestlus algas [DATE] Tere Mõni kuu tagasi arvas sõbranna [PERSON_NAME], et tal …" at bounding box center [550, 293] width 668 height 434
click at [564, 477] on div "Estonian to Estonian Võta vestlus üle" at bounding box center [550, 485] width 88 height 20
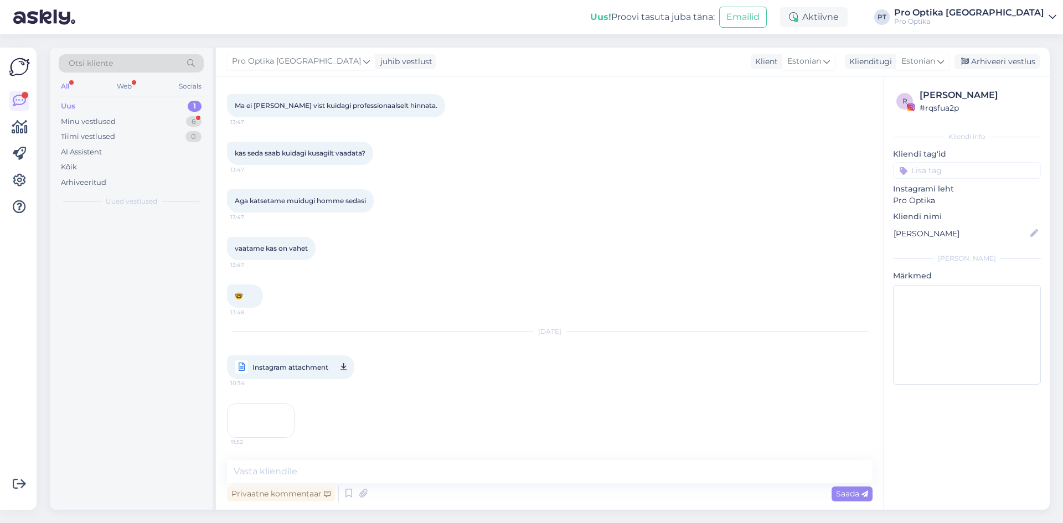
scroll to position [2568, 0]
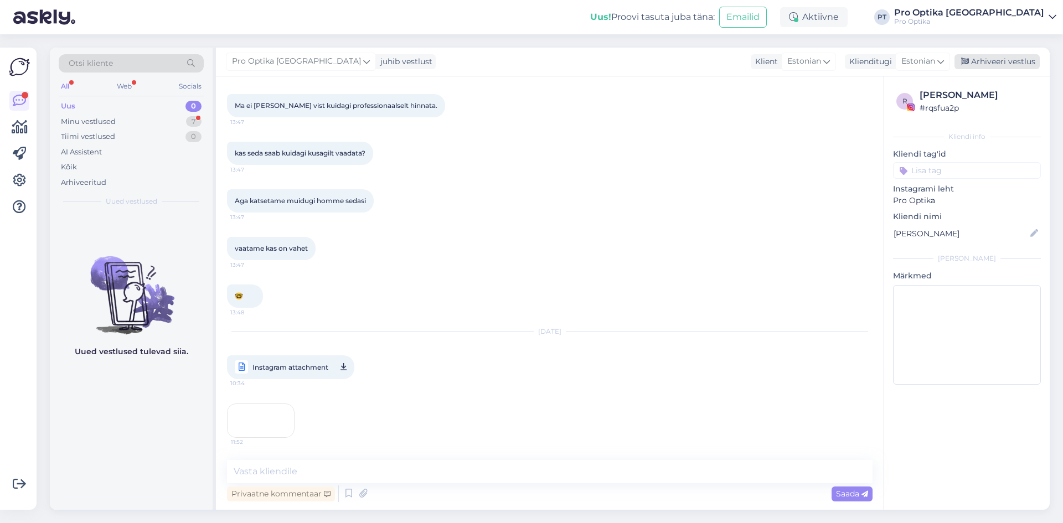
click at [1003, 65] on div "Arhiveeri vestlus" at bounding box center [997, 61] width 85 height 15
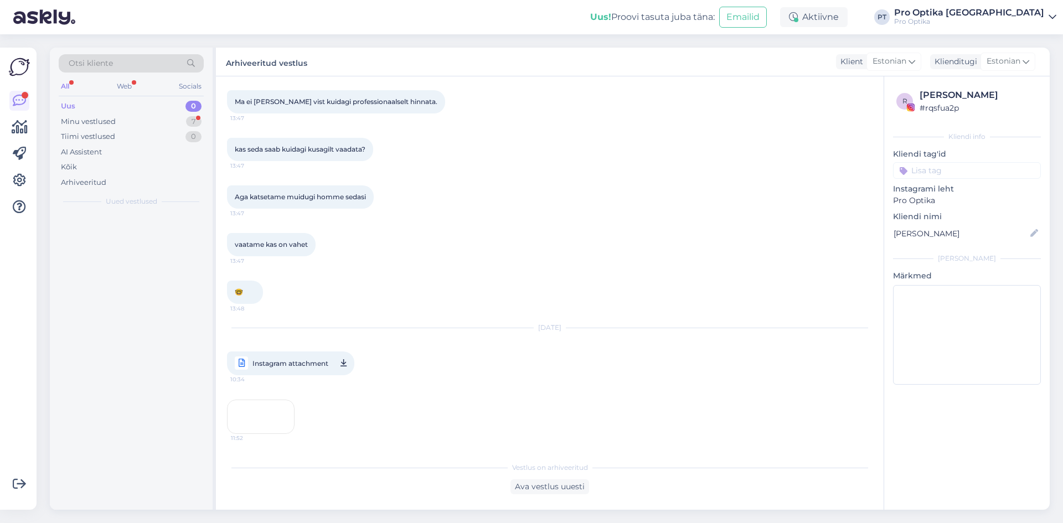
scroll to position [2572, 0]
click at [174, 124] on div "Minu vestlused 6" at bounding box center [131, 122] width 145 height 16
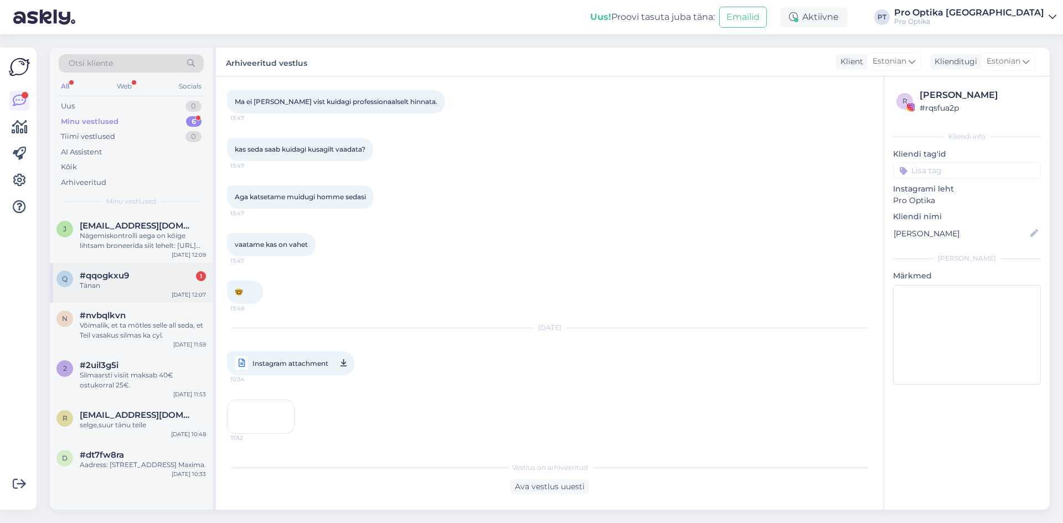
click at [141, 270] on div "q #qqogkxu9 1 Tänan [DATE] 12:07" at bounding box center [131, 283] width 163 height 40
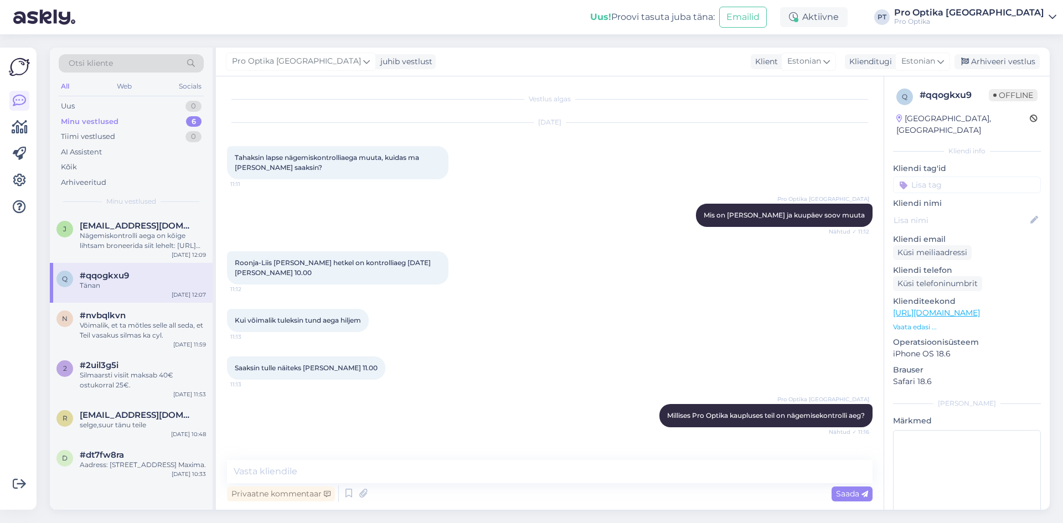
scroll to position [170, 0]
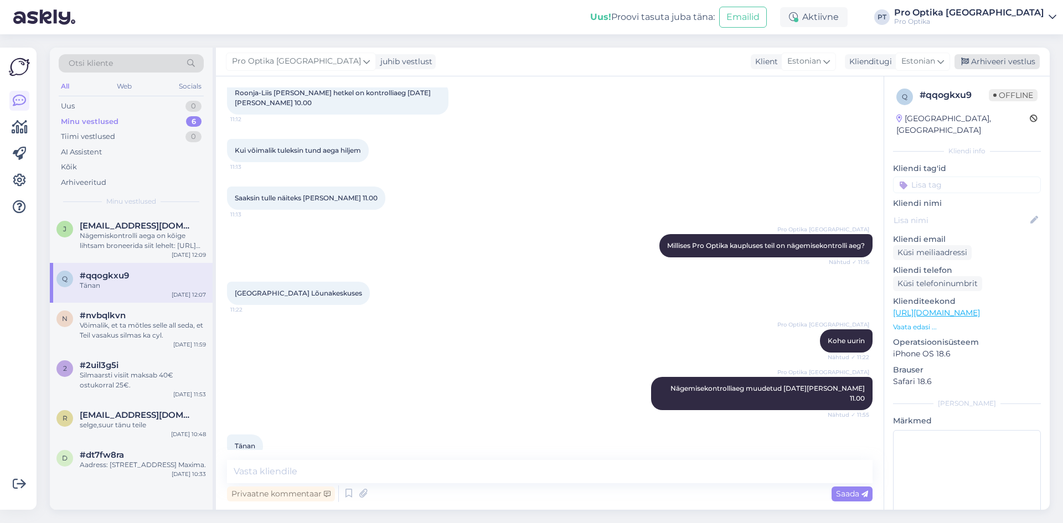
click at [1014, 65] on div "Arhiveeri vestlus" at bounding box center [997, 61] width 85 height 15
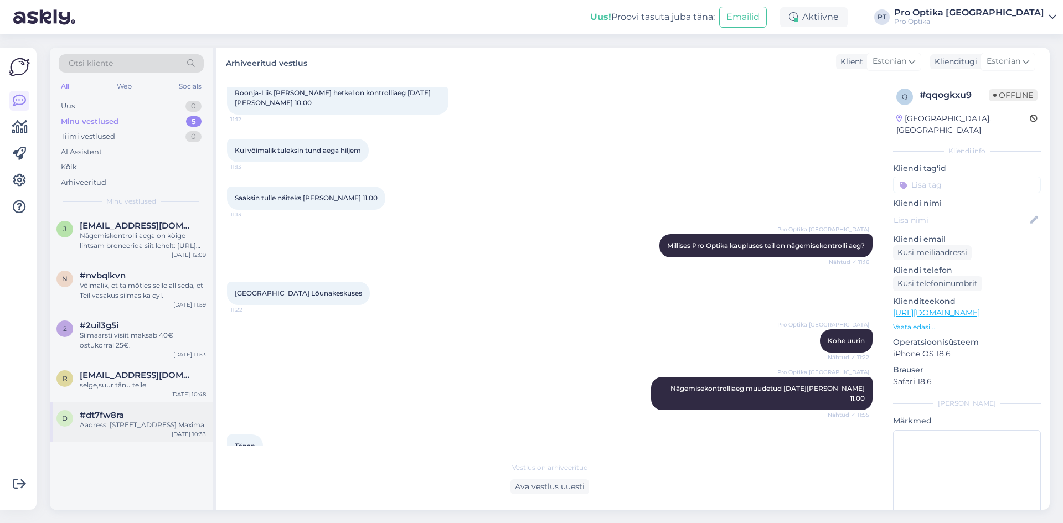
click at [115, 429] on div "Aadress: [STREET_ADDRESS] Maxima." at bounding box center [143, 425] width 126 height 10
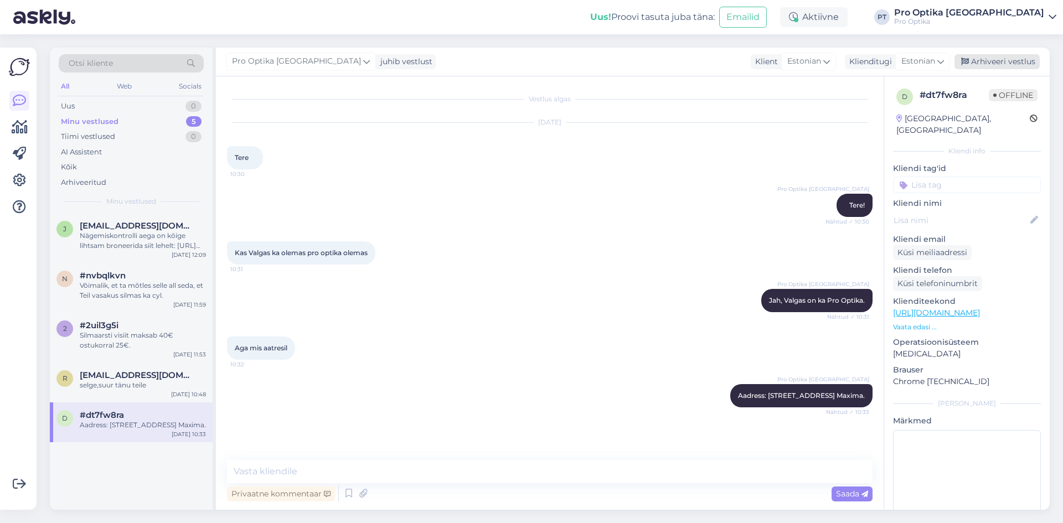
click at [984, 56] on div "Arhiveeri vestlus" at bounding box center [997, 61] width 85 height 15
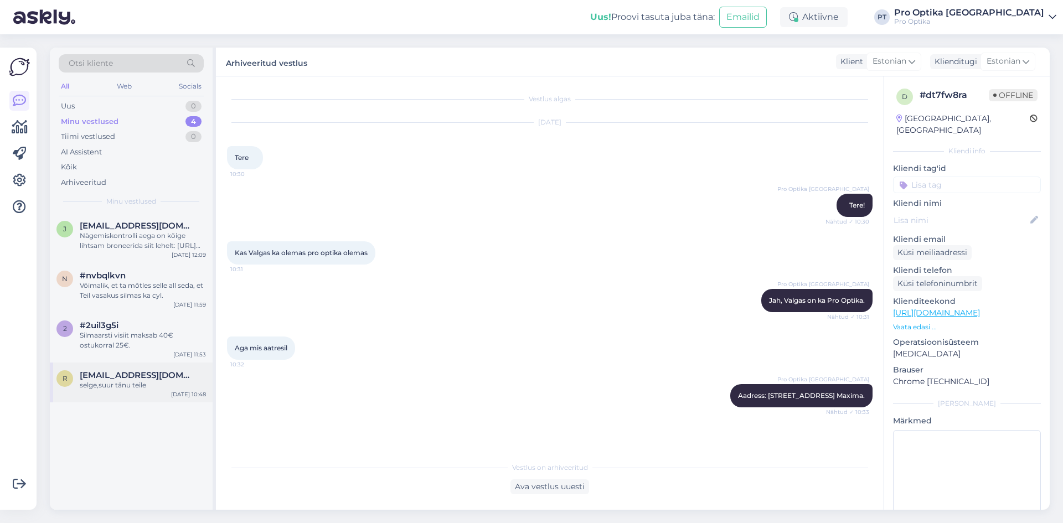
click at [132, 380] on span "[EMAIL_ADDRESS][DOMAIN_NAME]" at bounding box center [137, 376] width 115 height 10
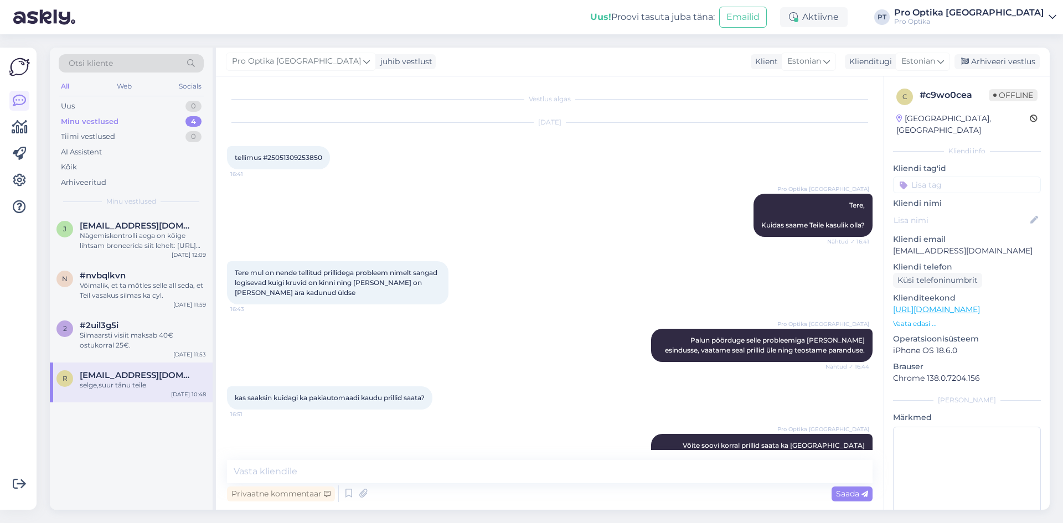
scroll to position [770, 0]
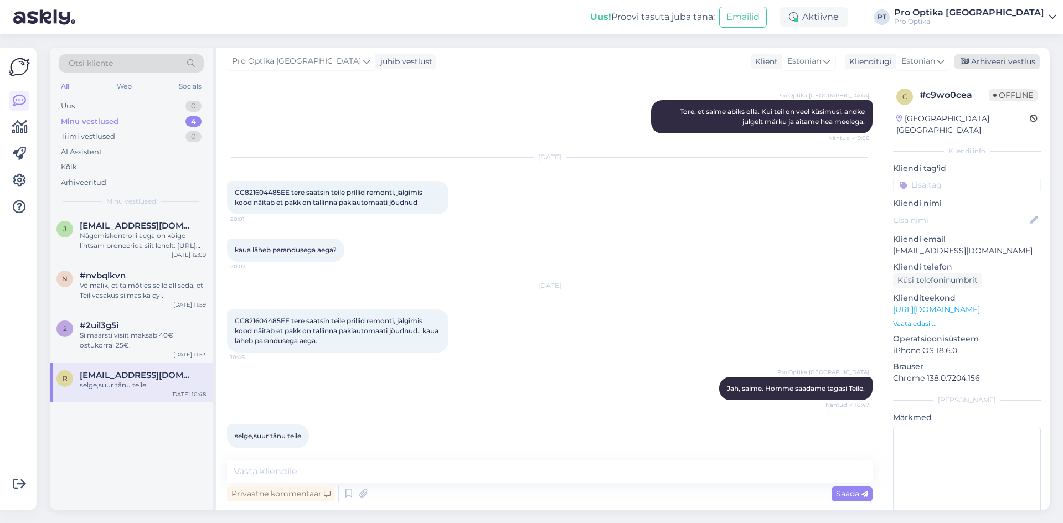
click at [1002, 61] on div "Arhiveeri vestlus" at bounding box center [997, 61] width 85 height 15
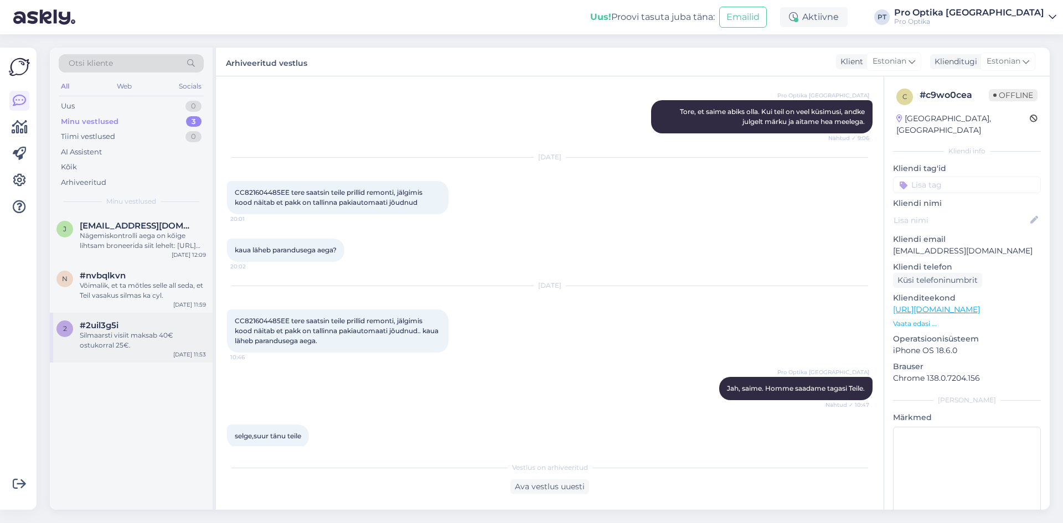
click at [132, 343] on div "Silmaarsti visiit maksab 40€ ostukorral 25€." at bounding box center [143, 341] width 126 height 20
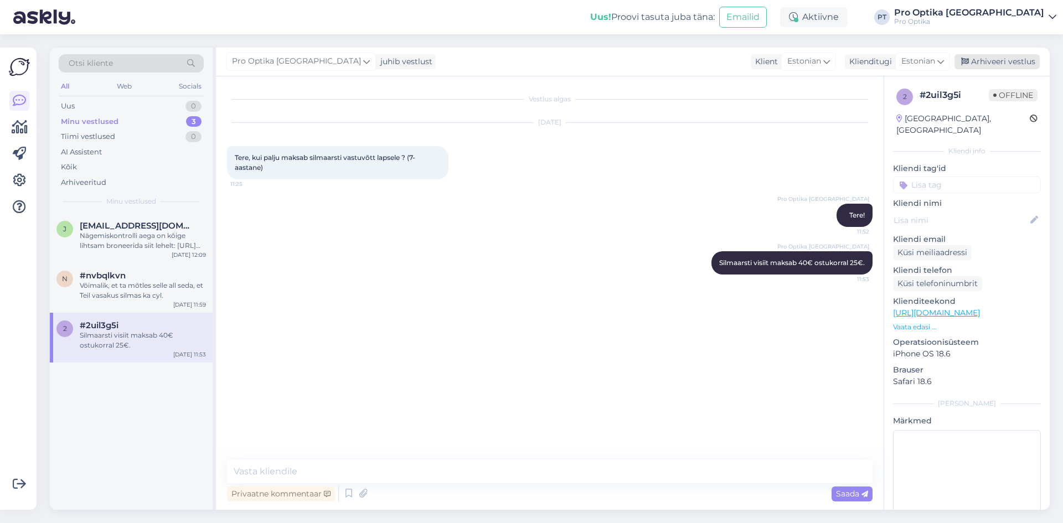
click at [977, 58] on div "Arhiveeri vestlus" at bounding box center [997, 61] width 85 height 15
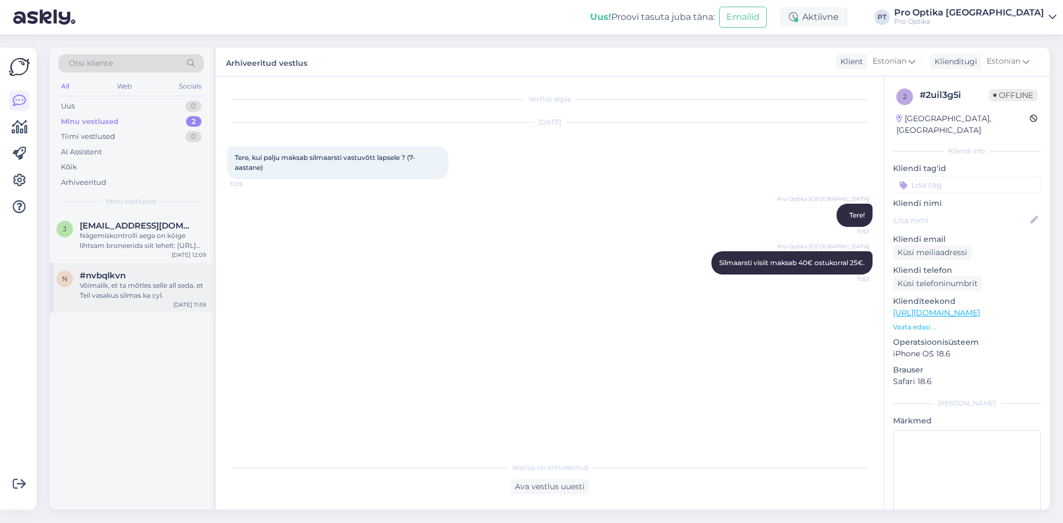
click at [121, 299] on div "Võimalik, et ta mõtles selle all seda, et Teil vasakus silmas ka cyl." at bounding box center [143, 291] width 126 height 20
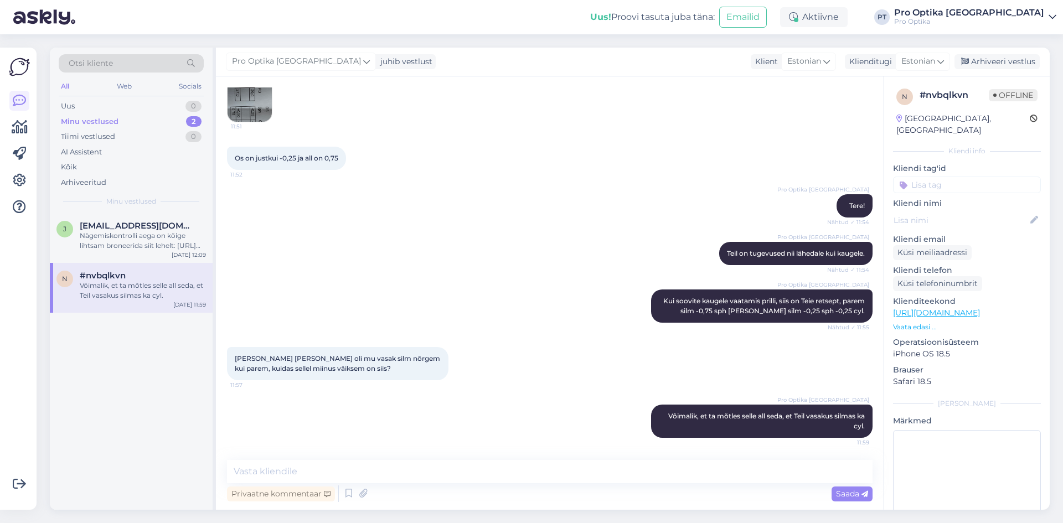
click at [129, 266] on div "n #nvbqlkvn Võimalik, et ta mõtles selle all seda, et Teil vasakus silmas ka cy…" at bounding box center [131, 288] width 163 height 50
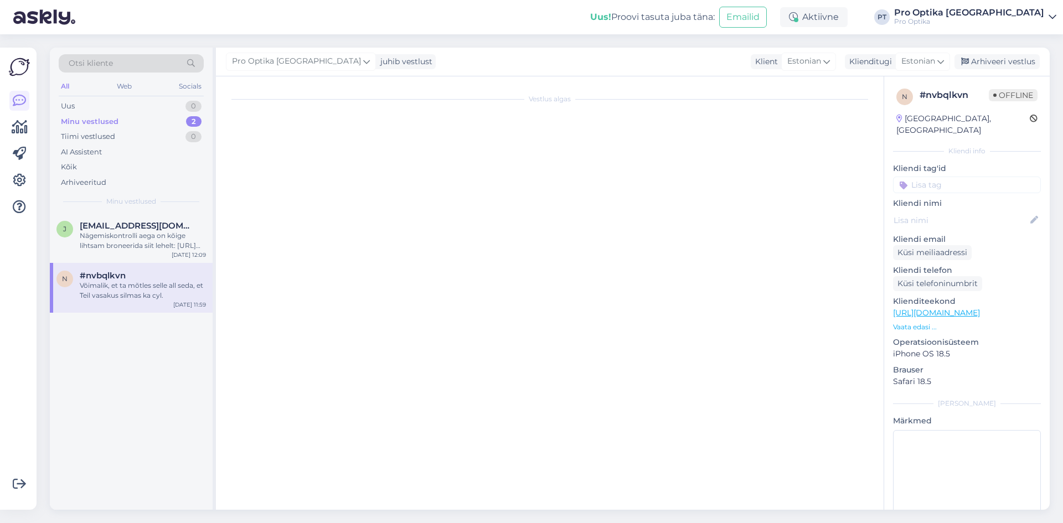
scroll to position [0, 0]
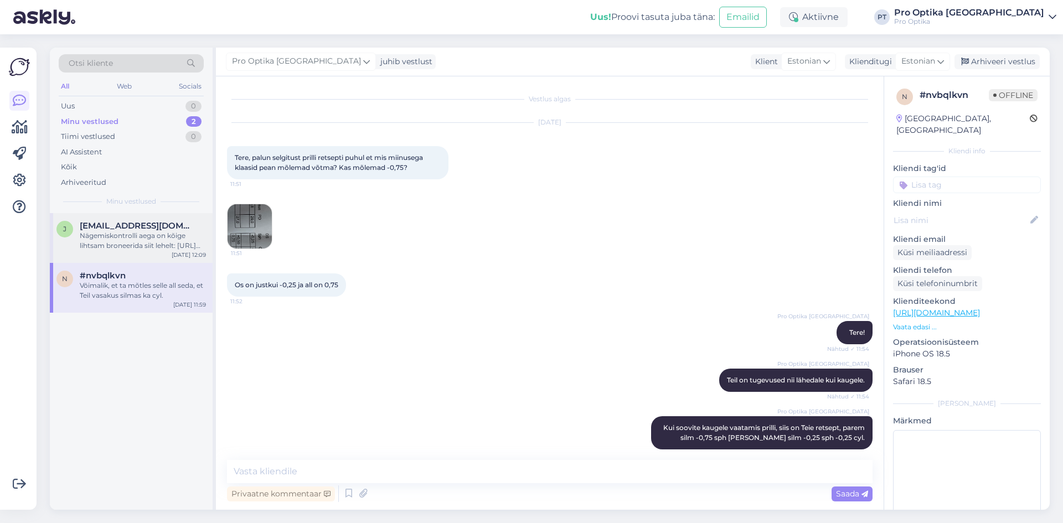
click at [138, 244] on div "Nägemiskontrolli aega on kõige lihtsam broneerida siit lehelt: [URL][DOMAIN_NAM…" at bounding box center [143, 241] width 126 height 20
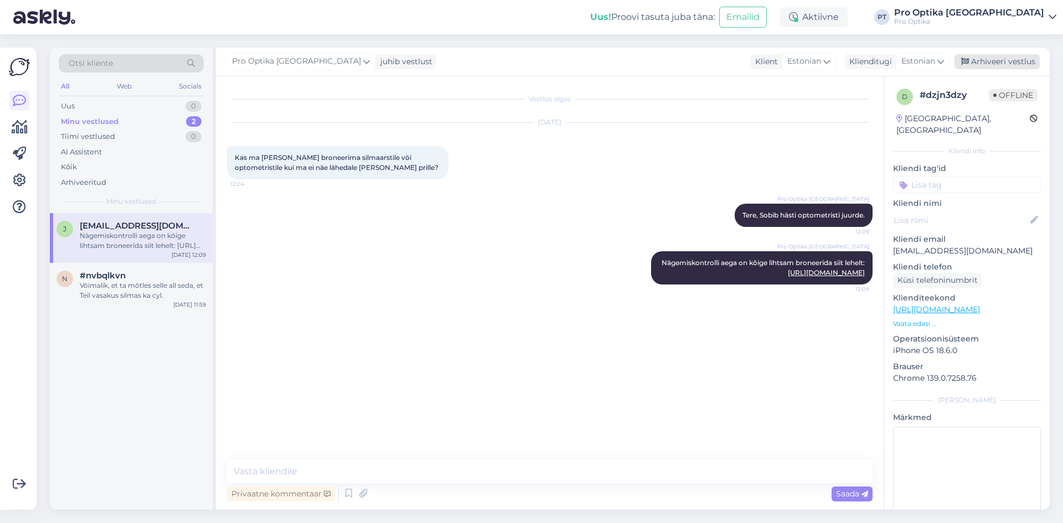
click at [972, 60] on div "Arhiveeri vestlus" at bounding box center [997, 61] width 85 height 15
